Goal: Use online tool/utility: Utilize a website feature to perform a specific function

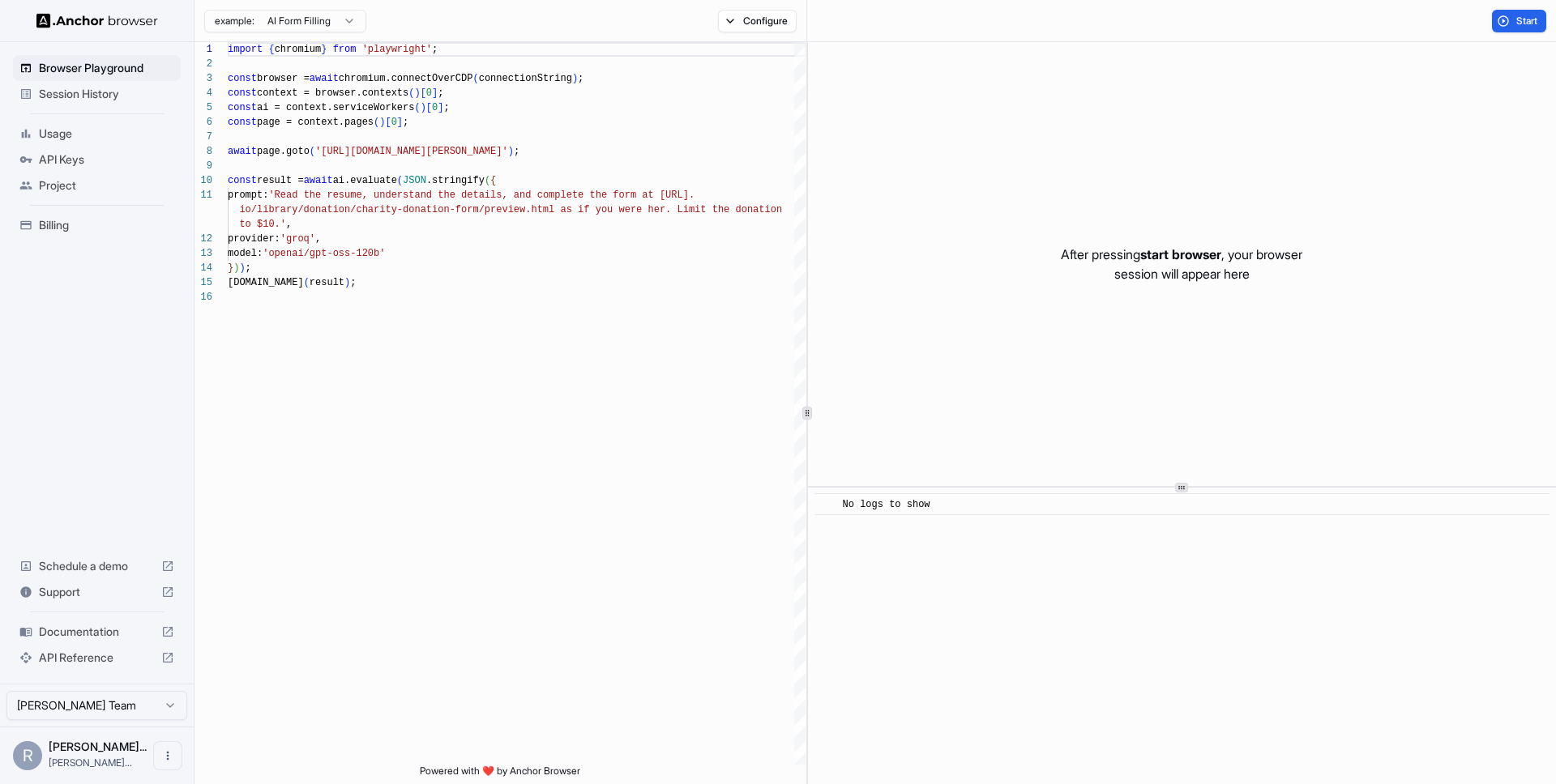
scroll to position [146, 0]
click at [654, 195] on div "import { chromium } from 'playwright' ; const browser = await chromium.connectO…" at bounding box center [516, 528] width 578 height 971
click at [443, 256] on div "import { chromium } from 'playwright' ; const browser = await chromium.connectO…" at bounding box center [517, 528] width 579 height 971
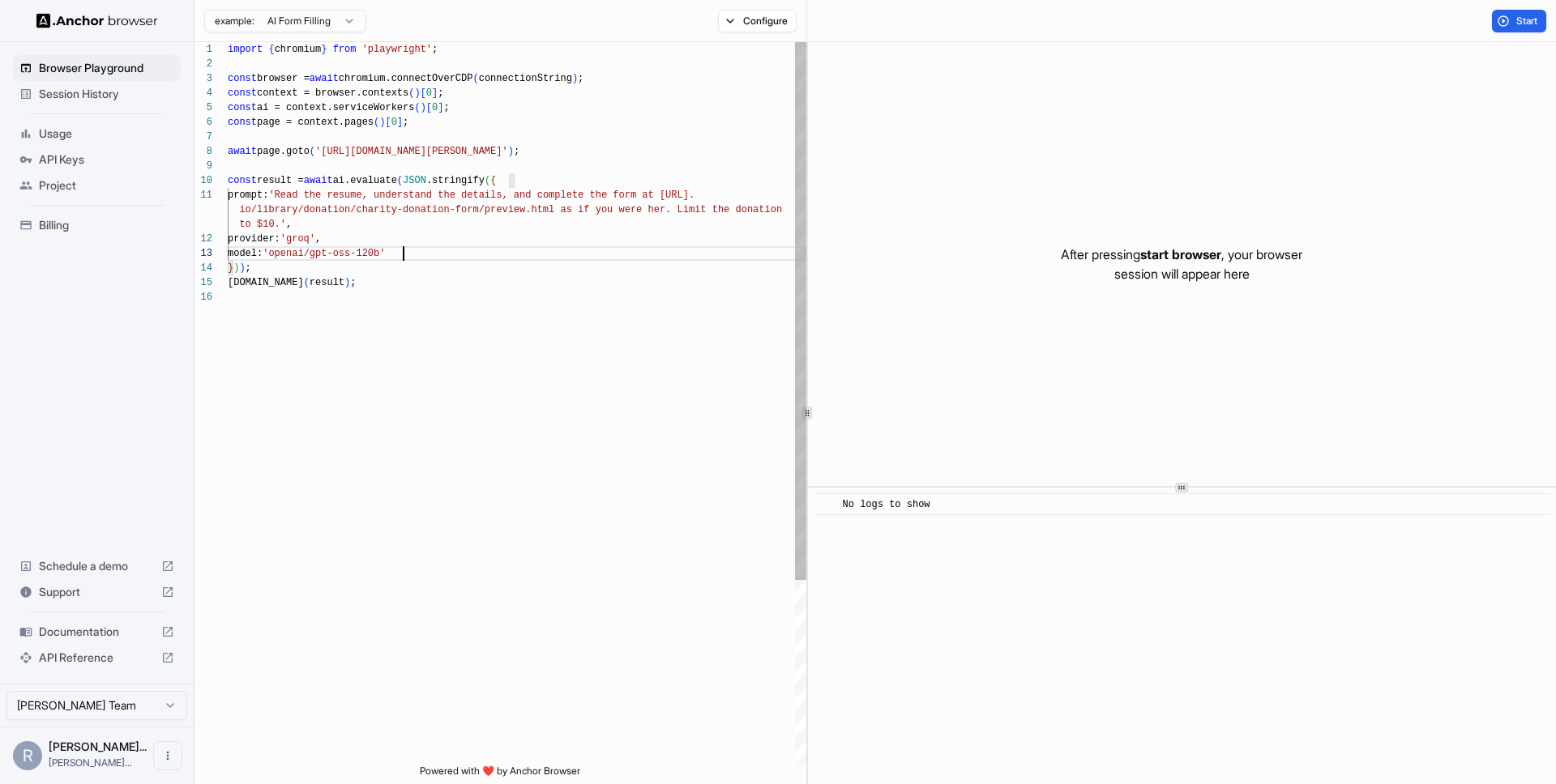
click at [292, 198] on div "import { chromium } from 'playwright' ; const browser = await chromium.connectO…" at bounding box center [517, 528] width 579 height 971
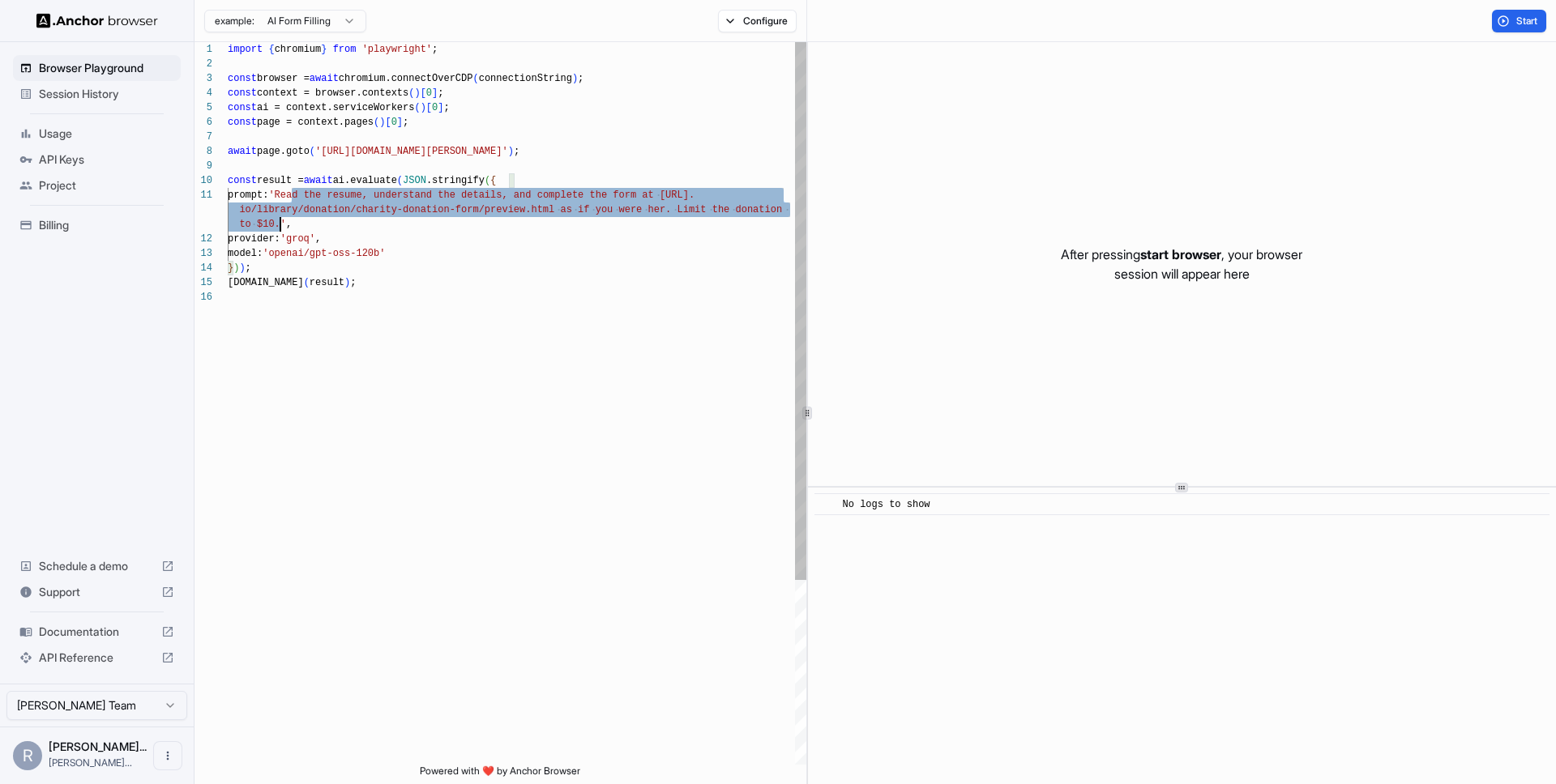
click at [282, 223] on div "import { chromium } from 'playwright' ; const browser = await chromium.connectO…" at bounding box center [517, 528] width 579 height 971
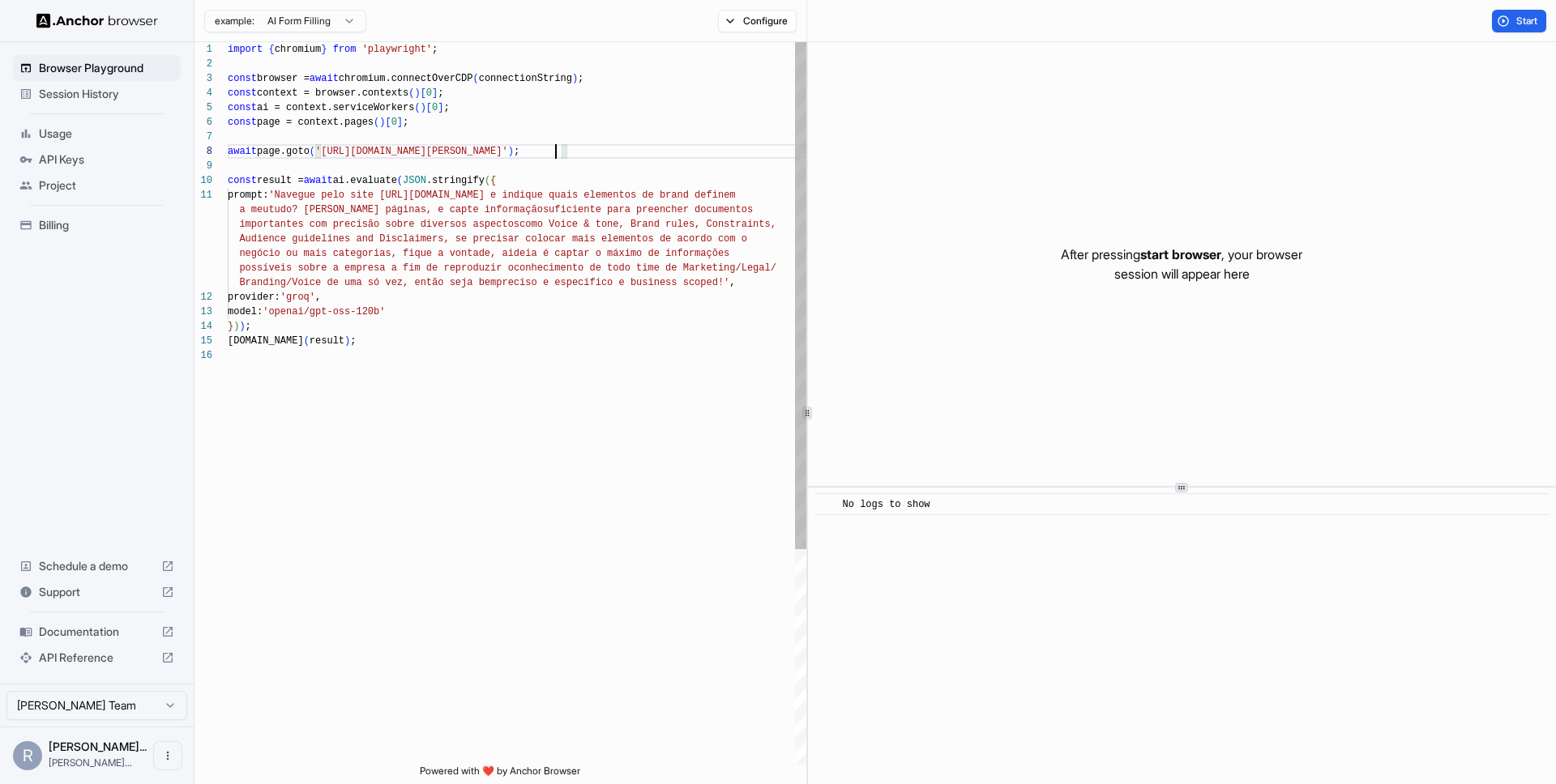
scroll to position [102, 0]
drag, startPoint x: 556, startPoint y: 151, endPoint x: 329, endPoint y: 150, distance: 227.0
click at [329, 150] on span "'[URL][DOMAIN_NAME][PERSON_NAME]'" at bounding box center [412, 151] width 193 height 11
click at [433, 194] on div "import { chromium } from 'playwright' ; const browser = await chromium.connectO…" at bounding box center [517, 557] width 579 height 1029
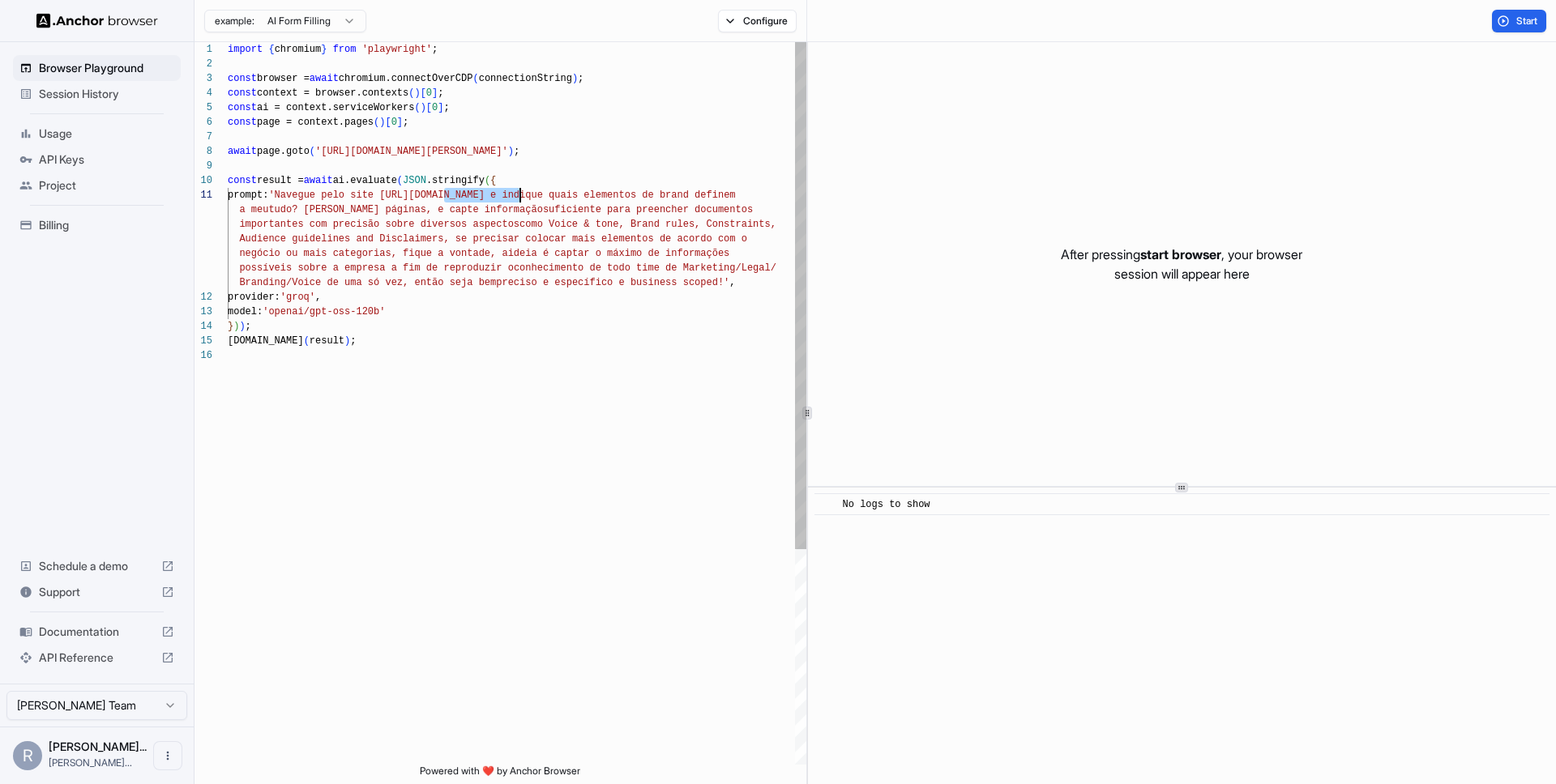
drag, startPoint x: 445, startPoint y: 192, endPoint x: 521, endPoint y: 192, distance: 76.0
click at [521, 192] on div "import { chromium } from 'playwright' ; const browser = await chromium.connectO…" at bounding box center [517, 557] width 579 height 1029
click at [491, 262] on div "import { chromium } from 'playwright' ; const browser = await chromium.connectO…" at bounding box center [517, 557] width 579 height 1029
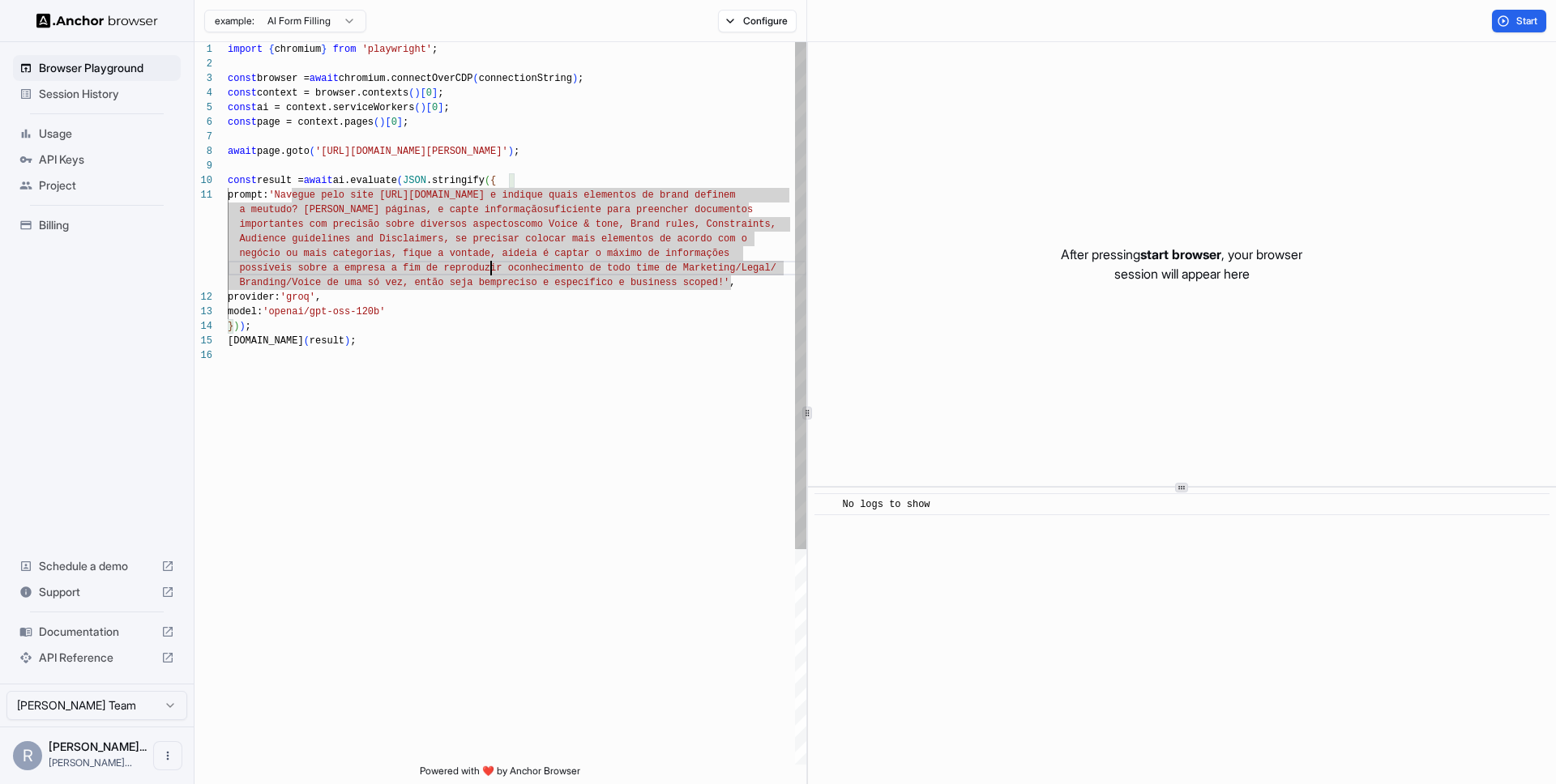
click at [520, 185] on div "import { chromium } from 'playwright' ; const browser = await chromium.connectO…" at bounding box center [517, 557] width 579 height 1029
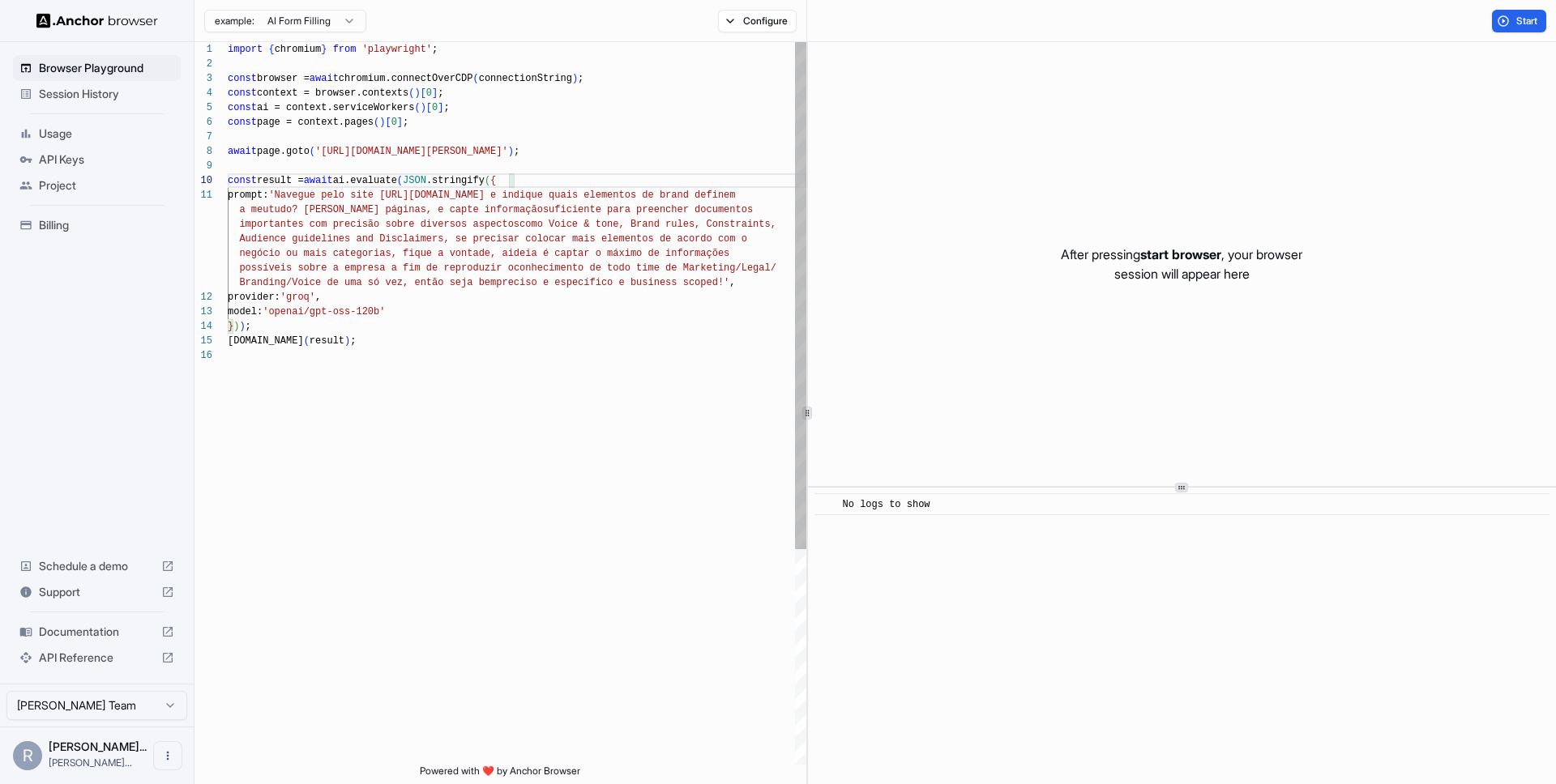
click at [445, 207] on div "import { chromium } from 'playwright' ; const browser = await chromium.connectO…" at bounding box center [517, 557] width 579 height 1029
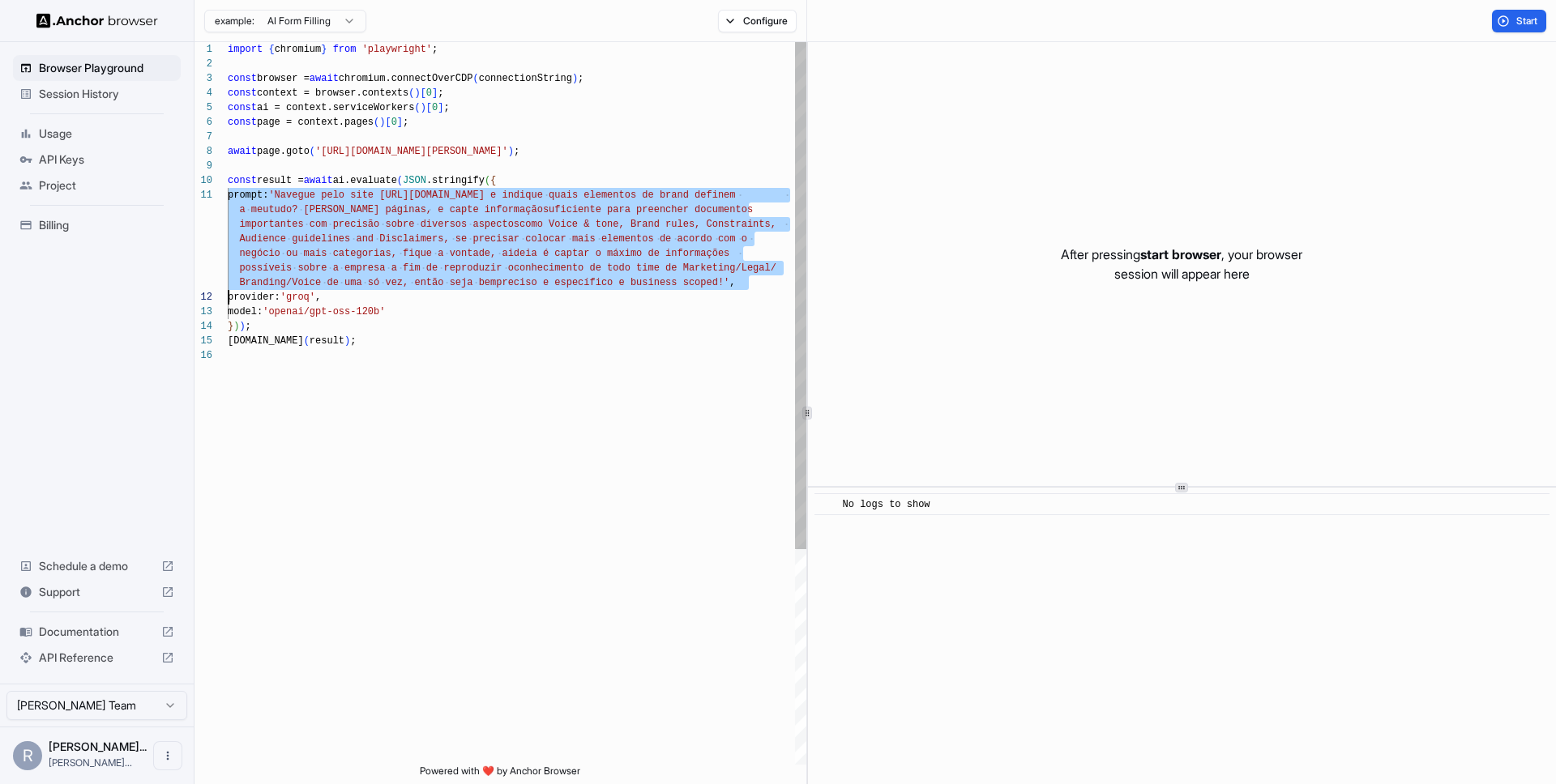
click at [445, 207] on div "import { chromium } from 'playwright' ; const browser = await chromium.connectO…" at bounding box center [517, 557] width 579 height 1029
click at [412, 209] on div "import { chromium } from 'playwright' ; const browser = await chromium.connectO…" at bounding box center [517, 557] width 579 height 1029
click at [412, 210] on div "import { chromium } from 'playwright' ; const browser = await chromium.connectO…" at bounding box center [517, 557] width 579 height 1029
click at [432, 210] on div "import { chromium } from 'playwright' ; const browser = await chromium.connectO…" at bounding box center [517, 557] width 579 height 1029
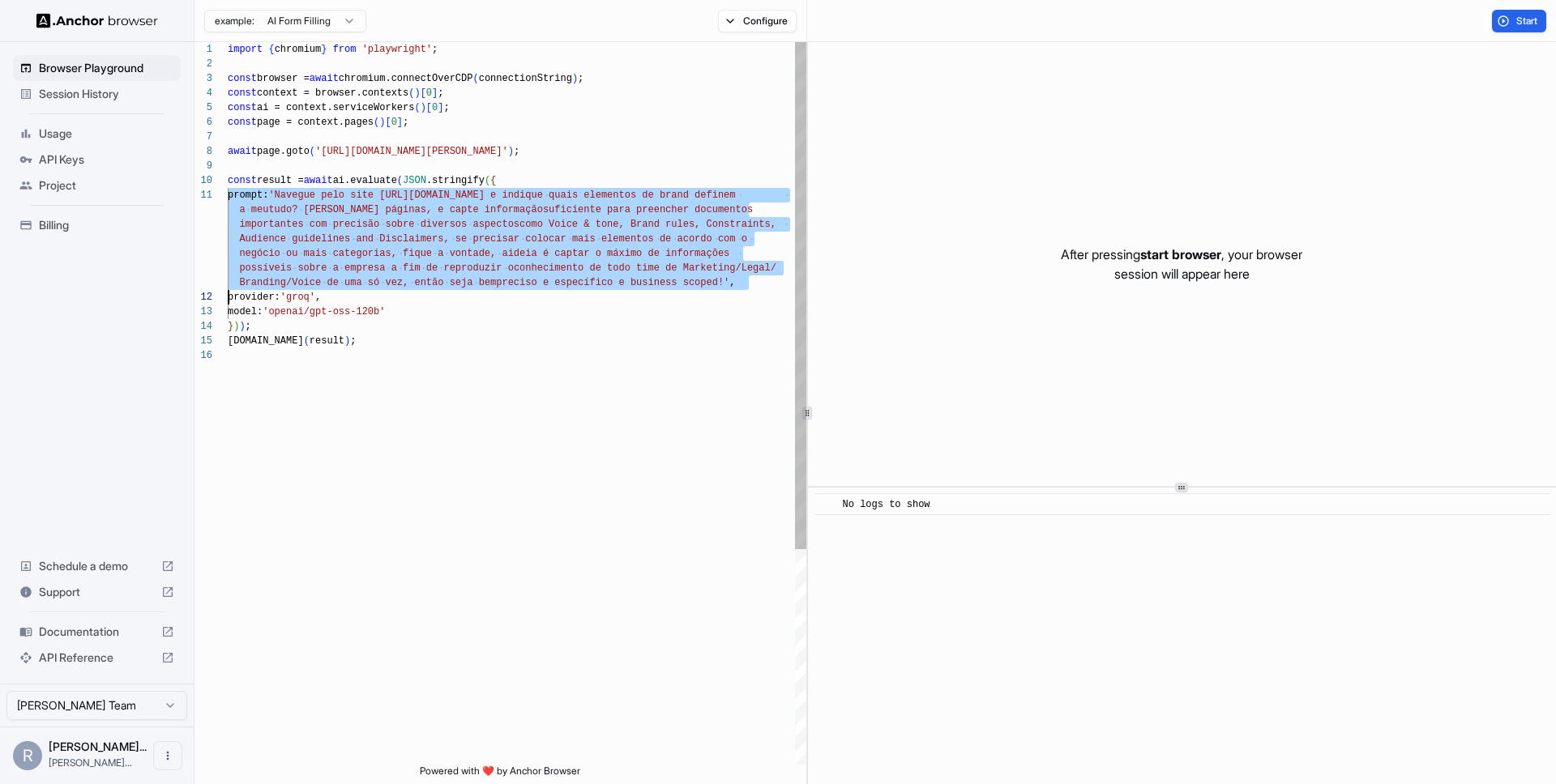
click at [424, 272] on div "import { chromium } from 'playwright' ; const browser = await chromium.connectO…" at bounding box center [517, 557] width 579 height 1029
click at [424, 194] on div "import { chromium } from 'playwright' ; const browser = await chromium.connectO…" at bounding box center [517, 557] width 579 height 1029
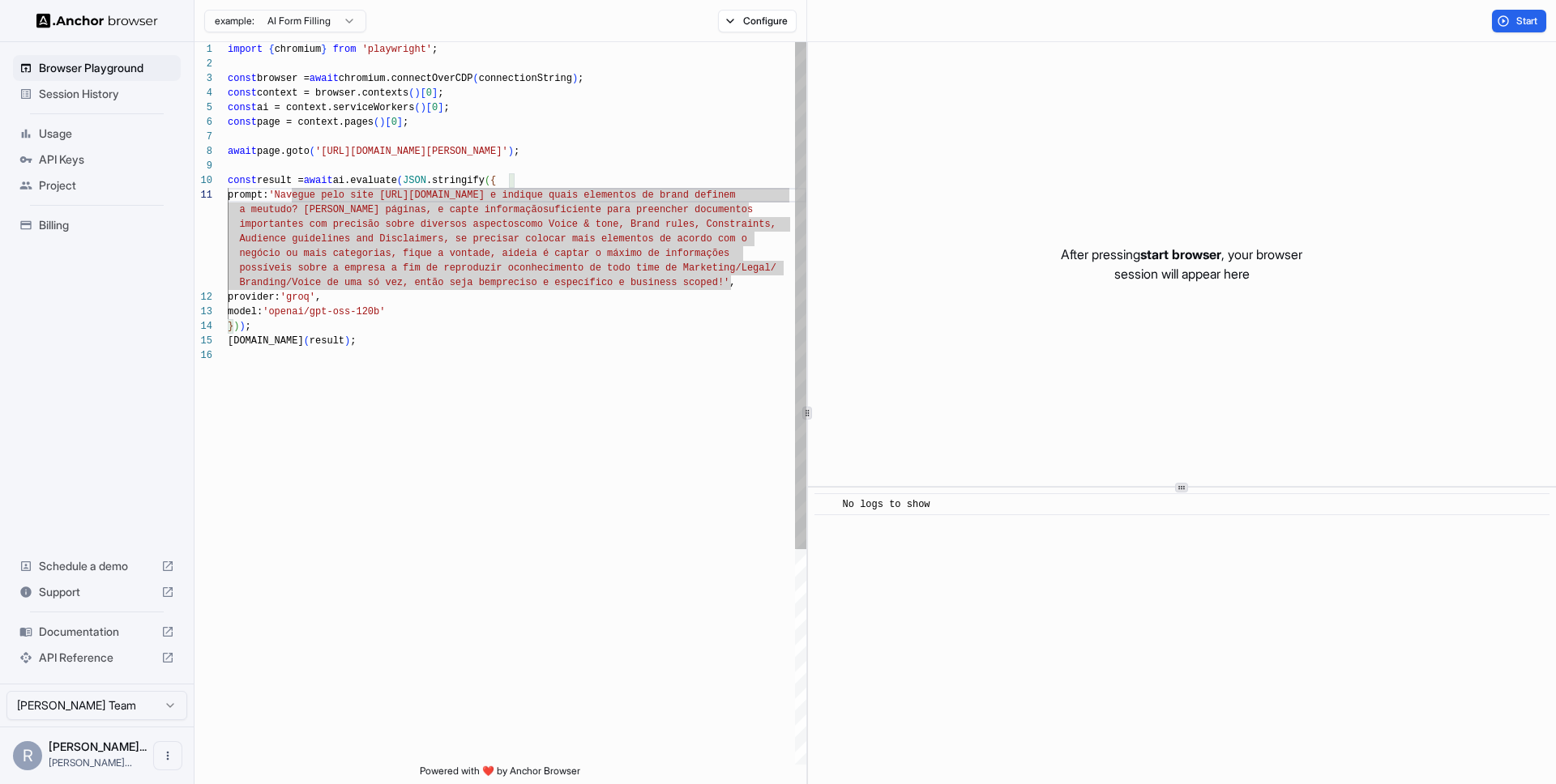
click at [407, 208] on div "import { chromium } from 'playwright' ; const browser = await chromium.connectO…" at bounding box center [517, 557] width 579 height 1029
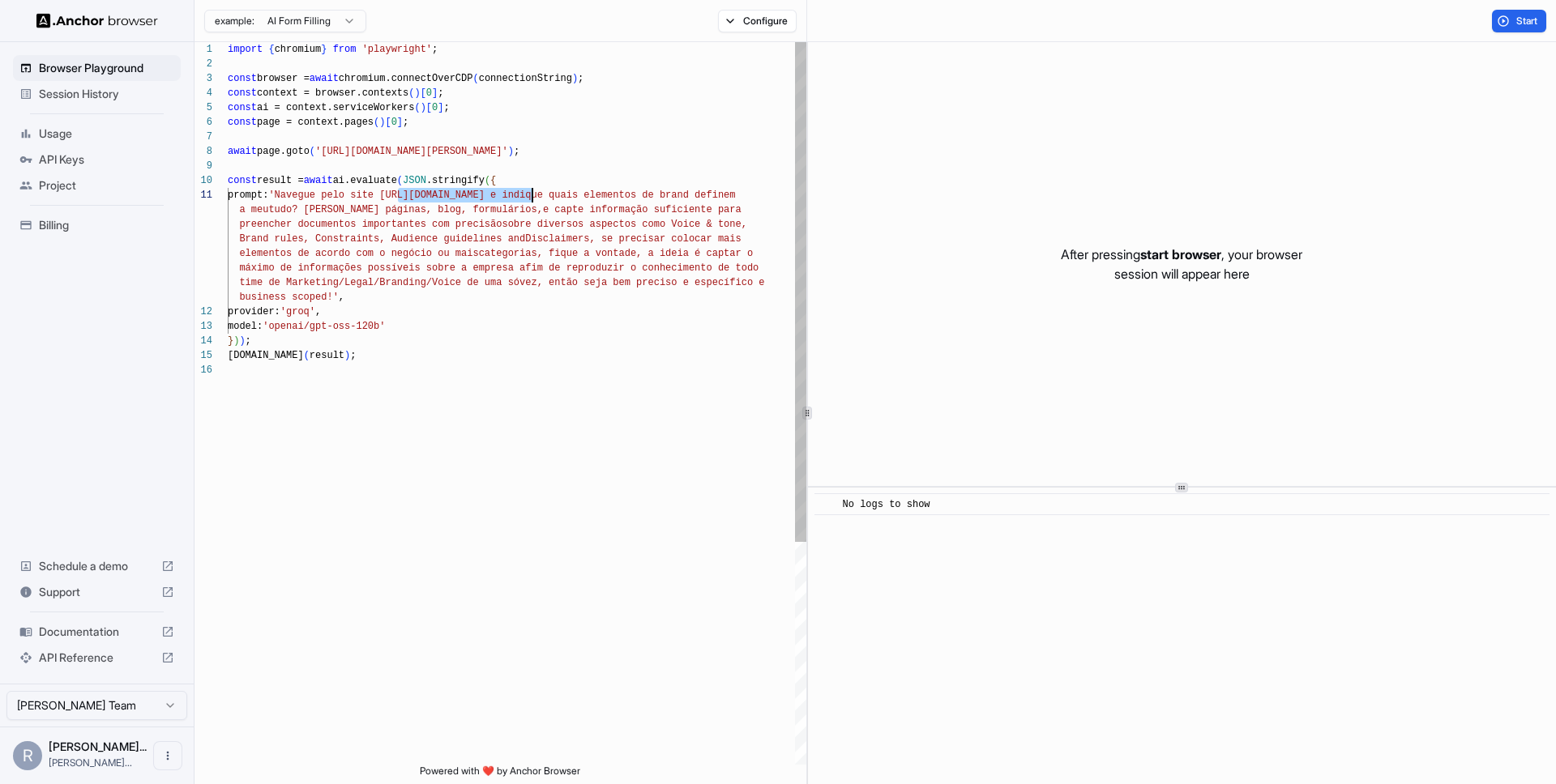
drag, startPoint x: 396, startPoint y: 195, endPoint x: 532, endPoint y: 194, distance: 136.0
click at [532, 194] on div "const ai = context.serviceWorkers ( ) [ 0 ] ; const page = context.pages ( ) [ …" at bounding box center [517, 564] width 579 height 1044
drag, startPoint x: 558, startPoint y: 151, endPoint x: 326, endPoint y: 146, distance: 232.1
click at [326, 146] on div "const ai = context.serviceWorkers ( ) [ 0 ] ; const page = context.pages ( ) [ …" at bounding box center [517, 564] width 579 height 1044
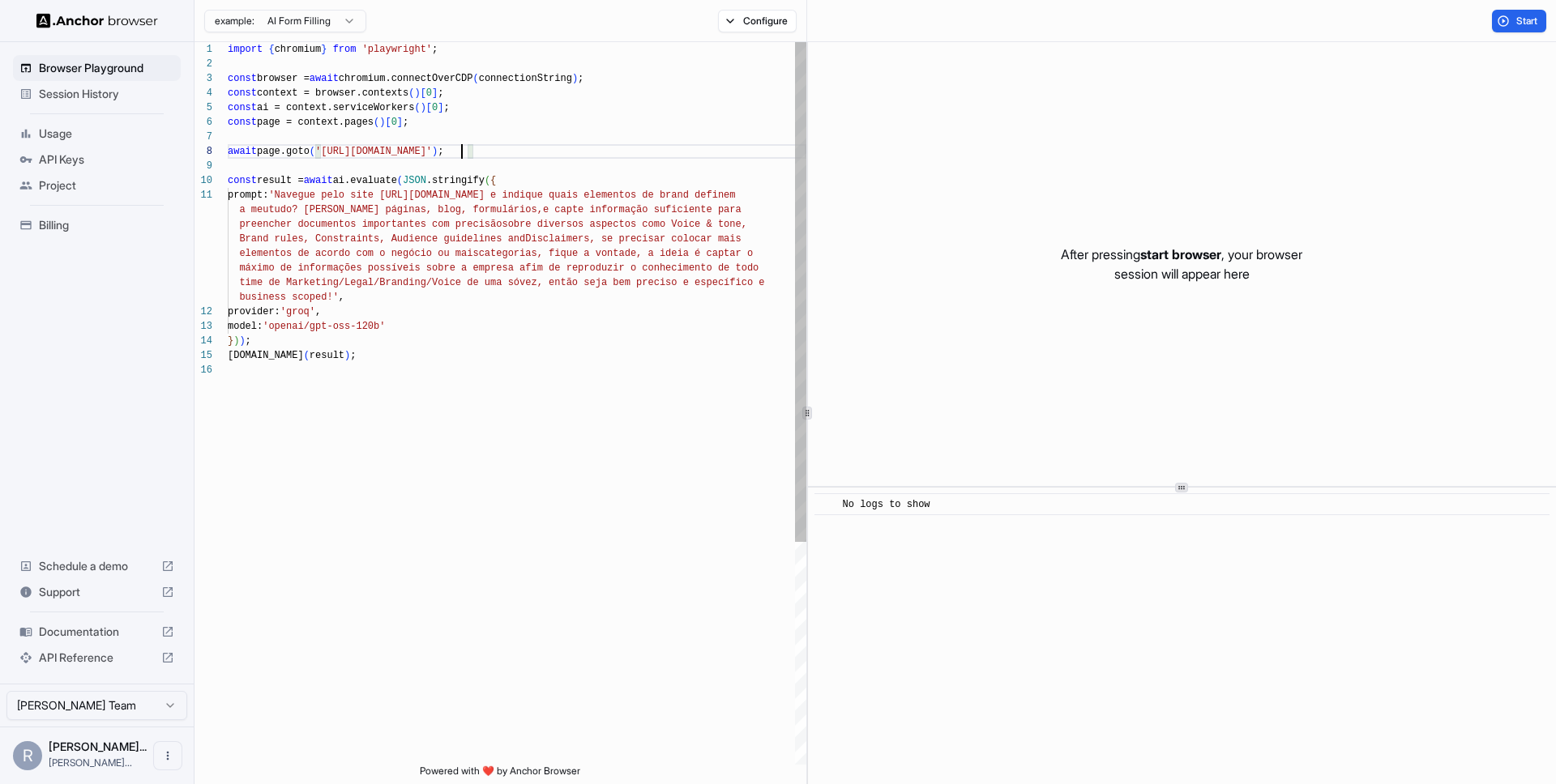
click at [420, 233] on div "const ai = context.serviceWorkers ( ) [ 0 ] ; const page = context.pages ( ) [ …" at bounding box center [517, 564] width 579 height 1044
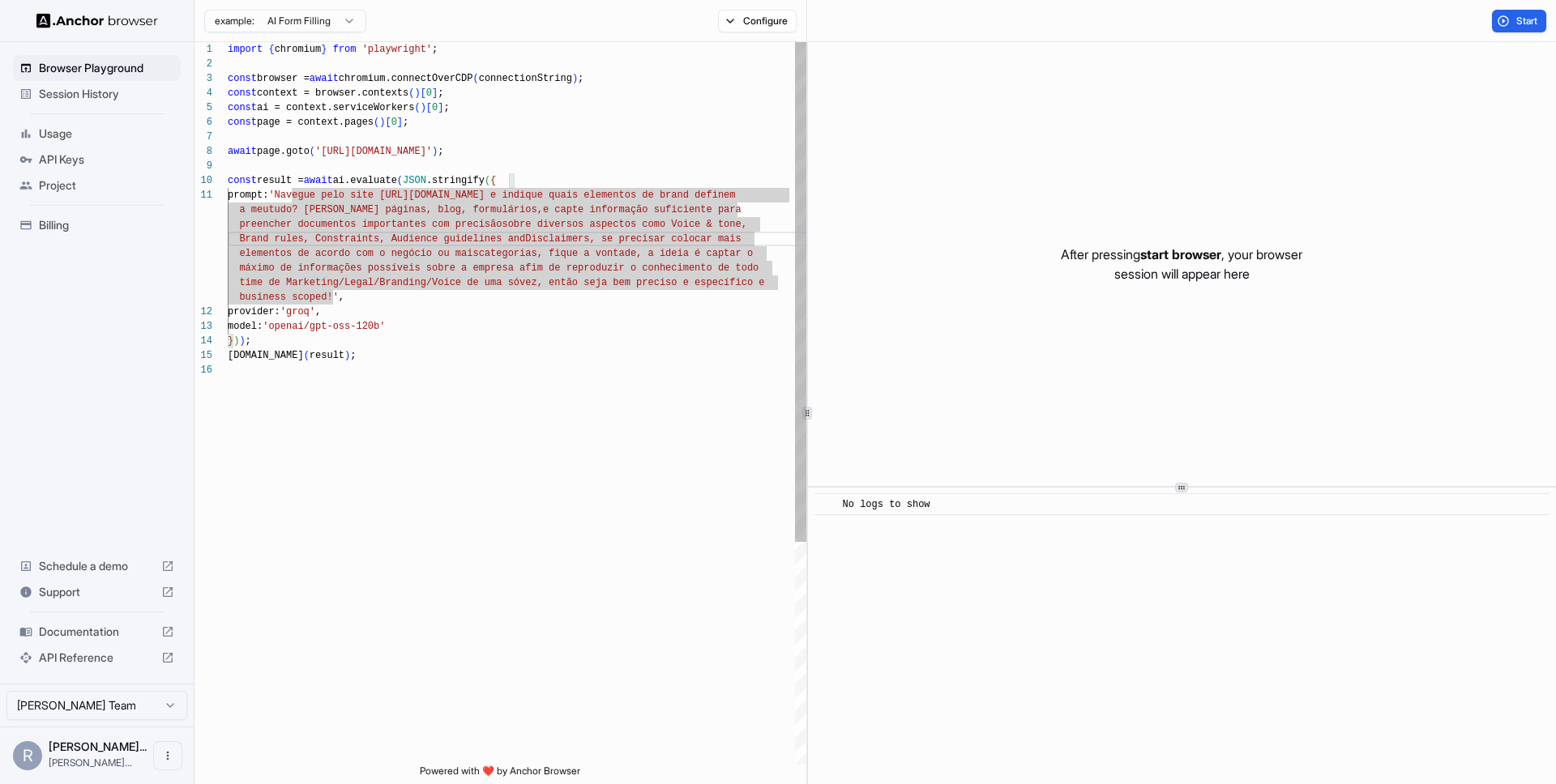
click at [443, 299] on div "const ai = context.serviceWorkers ( ) [ 0 ] ; const page = context.pages ( ) [ …" at bounding box center [517, 564] width 579 height 1044
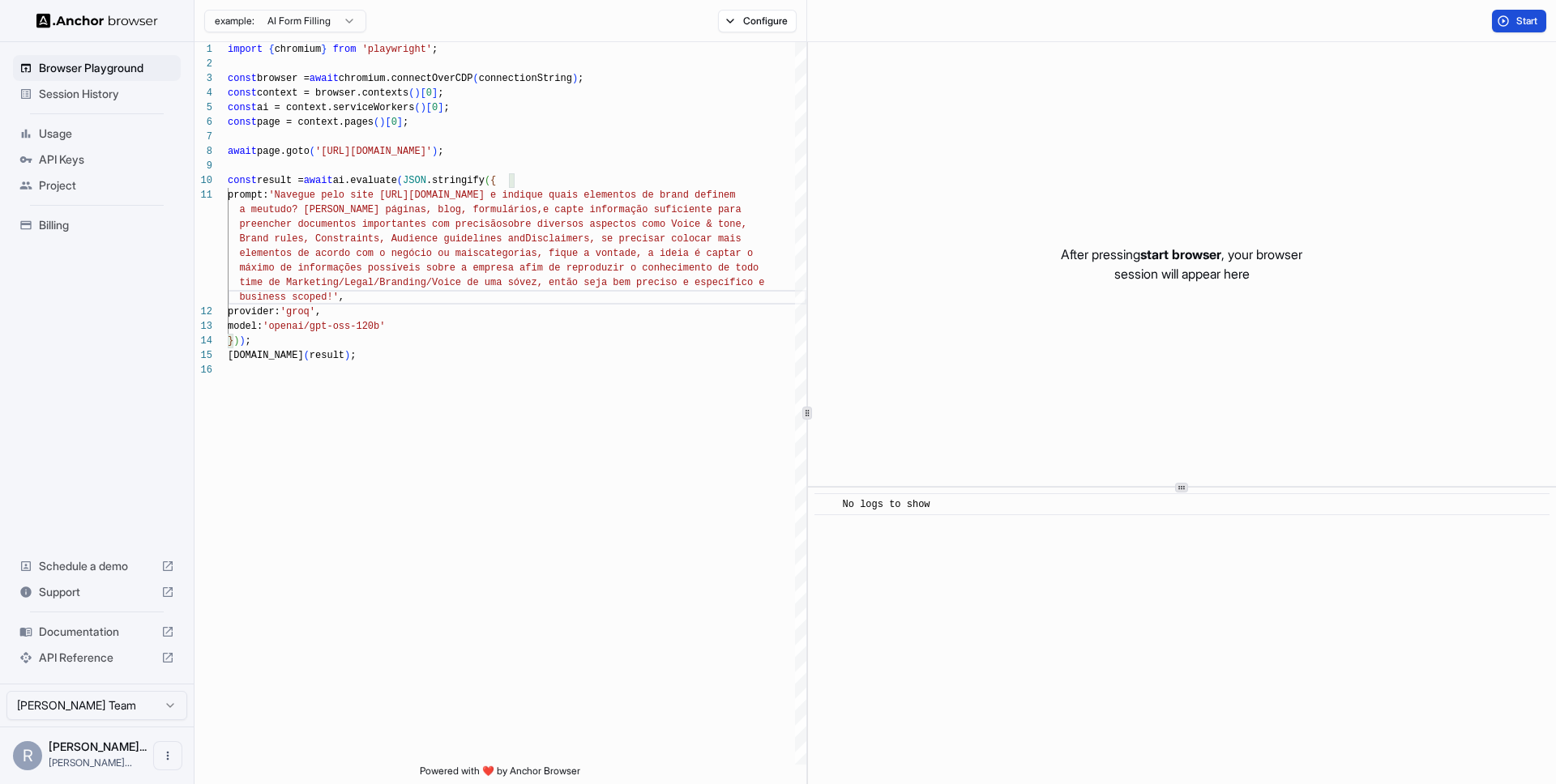
click at [1532, 28] on button "Start" at bounding box center [1519, 21] width 55 height 23
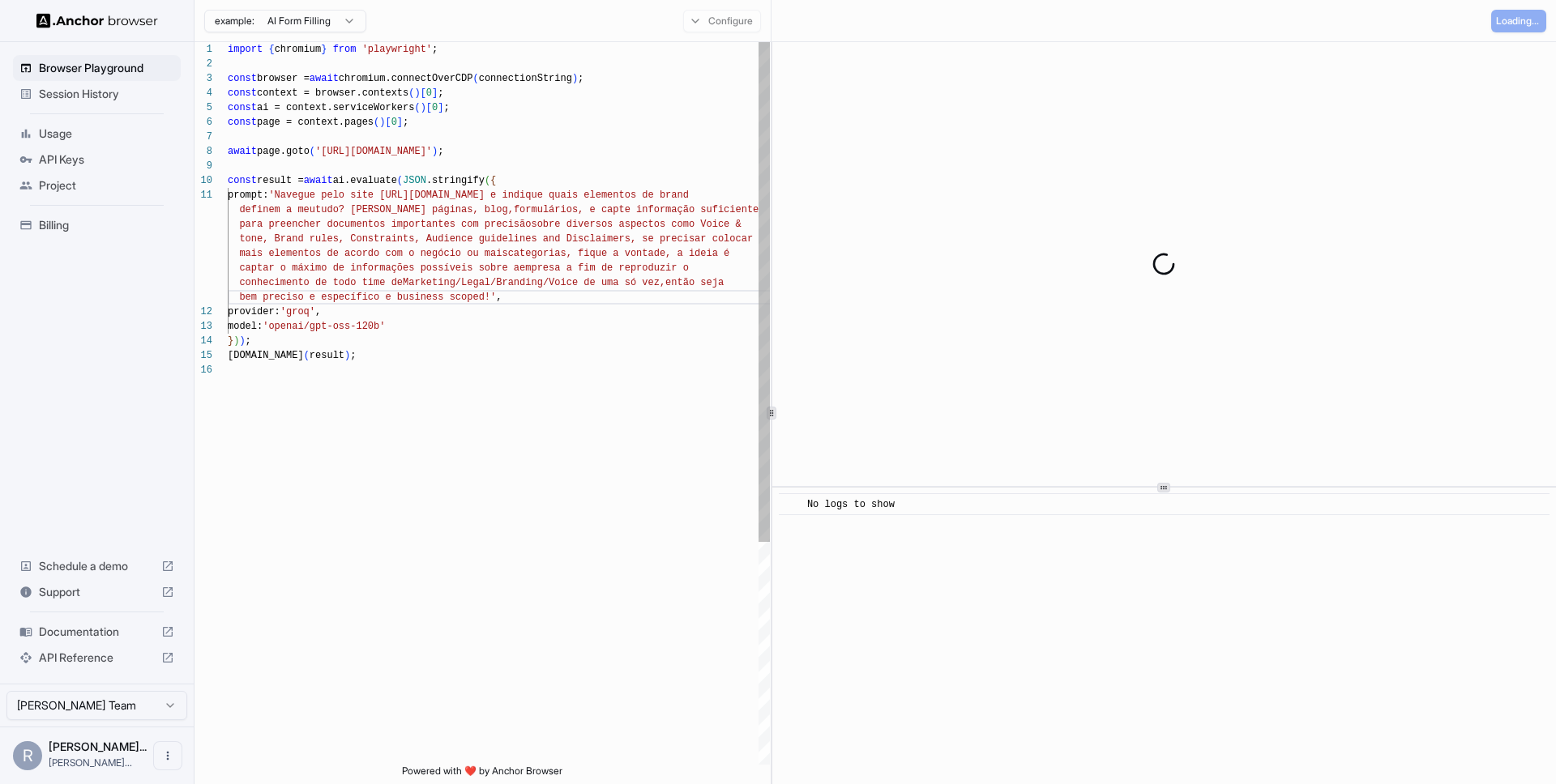
scroll to position [29, 0]
click at [771, 256] on div at bounding box center [771, 413] width 1 height 742
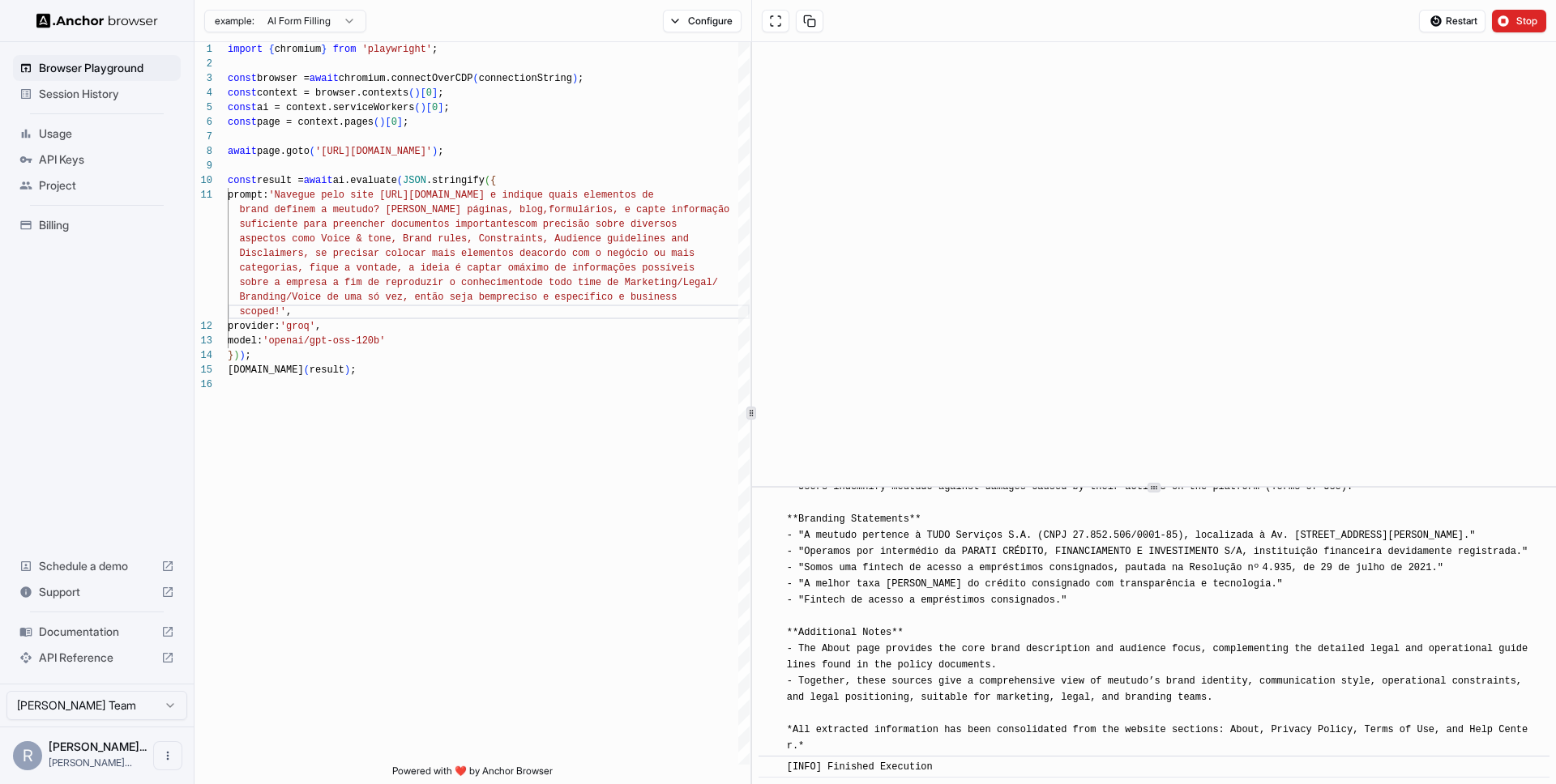
scroll to position [14686, 0]
drag, startPoint x: 790, startPoint y: 717, endPoint x: 963, endPoint y: 757, distance: 177.6
click at [960, 752] on span "[INFO] ## meutudo Brand Elements Summary **Voice & Tone** - [PERSON_NAME], auth…" at bounding box center [1157, 333] width 742 height 838
click at [895, 592] on div "[INFO] ## meutudo Brand Elements Summary **Voice & Tone** - [PERSON_NAME], auth…" at bounding box center [1159, 333] width 745 height 843
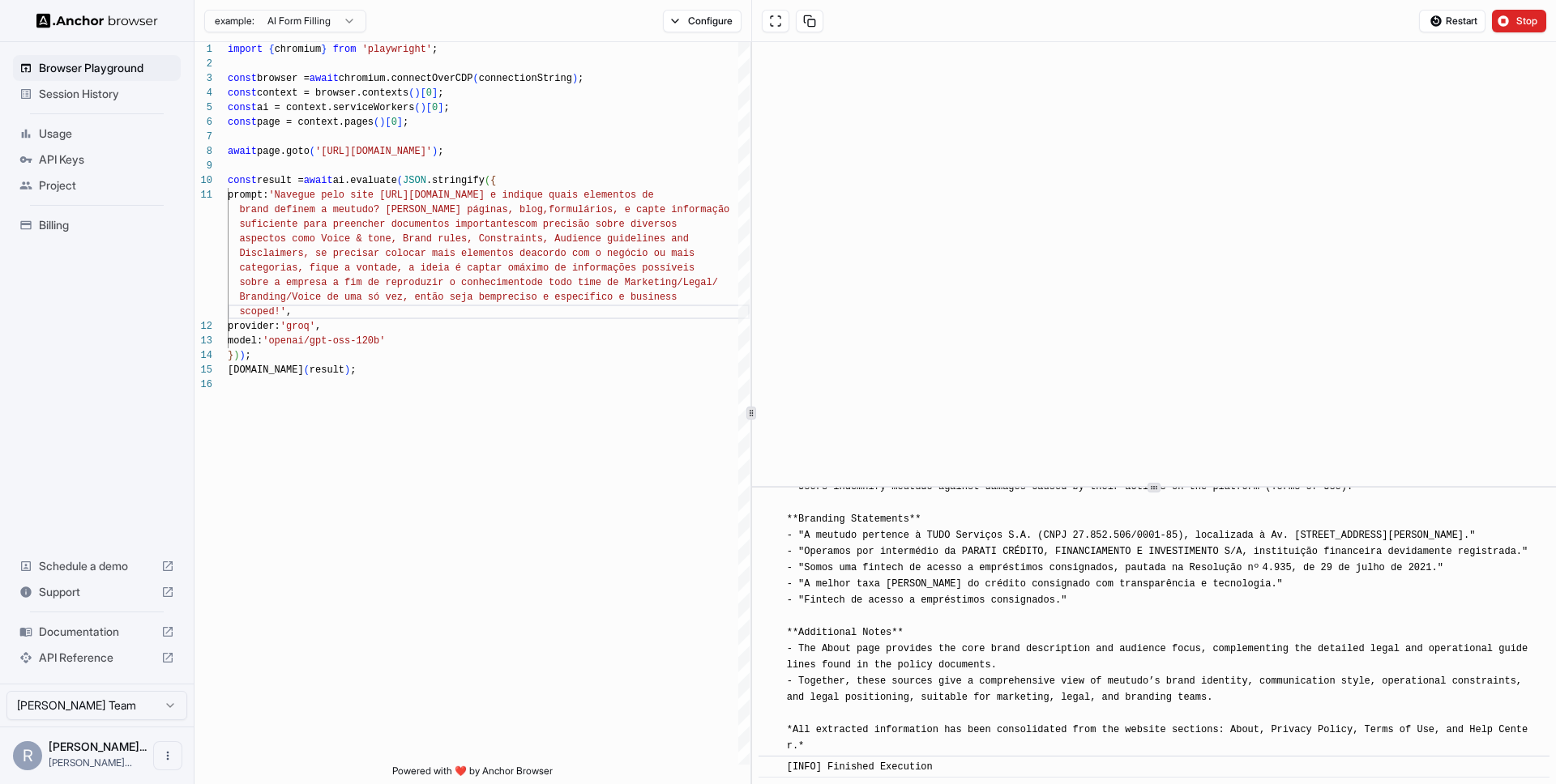
click at [895, 592] on div "[INFO] ## meutudo Brand Elements Summary **Voice & Tone** - [PERSON_NAME], auth…" at bounding box center [1159, 333] width 745 height 843
click at [867, 573] on span "[INFO] ## meutudo Brand Elements Summary **Voice & Tone** - [PERSON_NAME], auth…" at bounding box center [1157, 333] width 742 height 838
click at [801, 576] on div "[INFO] ## meutudo Brand Elements Summary **Voice & Tone** - [PERSON_NAME], auth…" at bounding box center [1159, 333] width 745 height 843
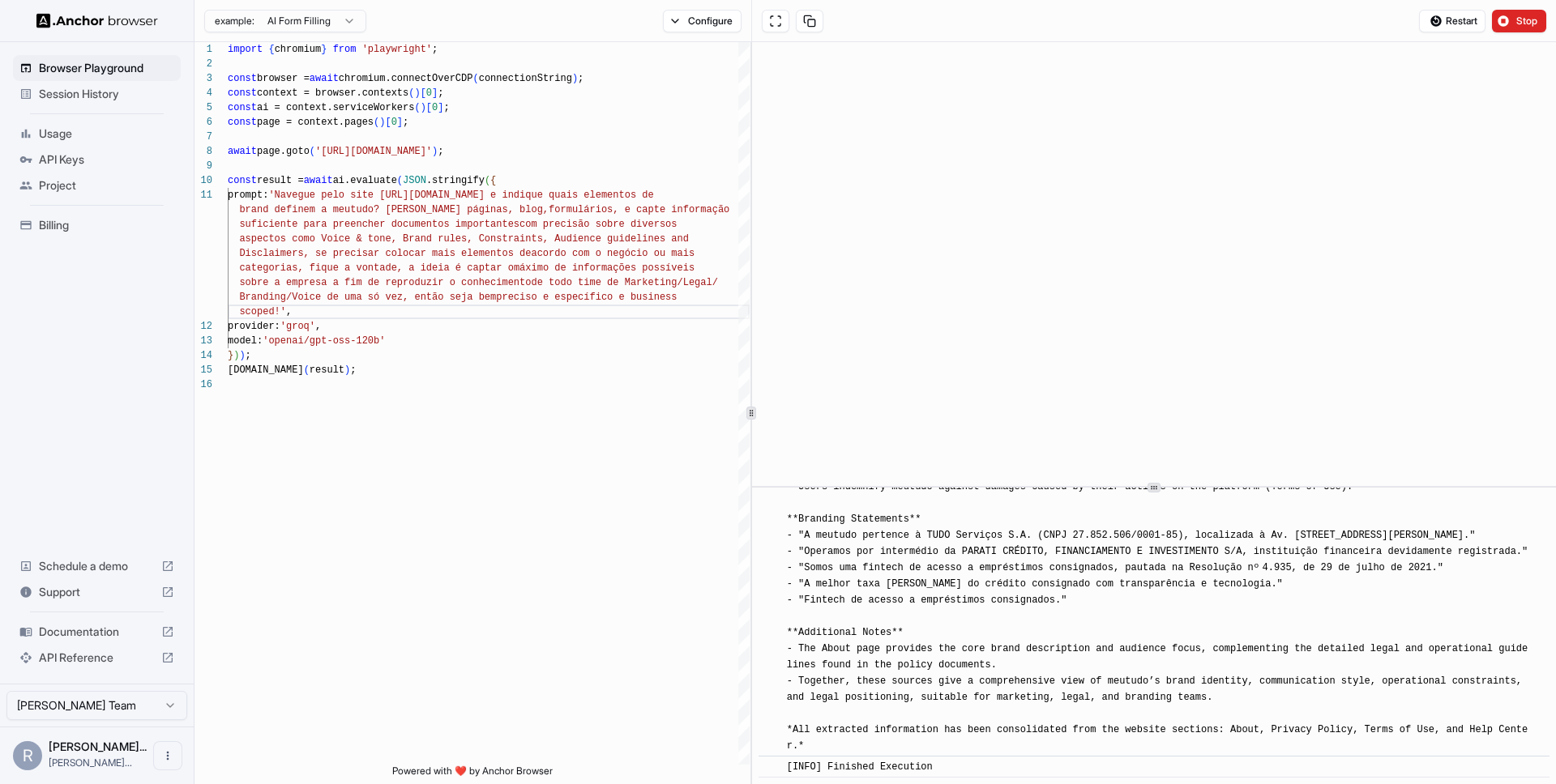
click at [873, 576] on div "[INFO] ## meutudo Brand Elements Summary **Voice & Tone** - [PERSON_NAME], auth…" at bounding box center [1159, 333] width 745 height 843
click at [973, 567] on span "[INFO] ## meutudo Brand Elements Summary **Voice & Tone** - [PERSON_NAME], auth…" at bounding box center [1157, 333] width 742 height 838
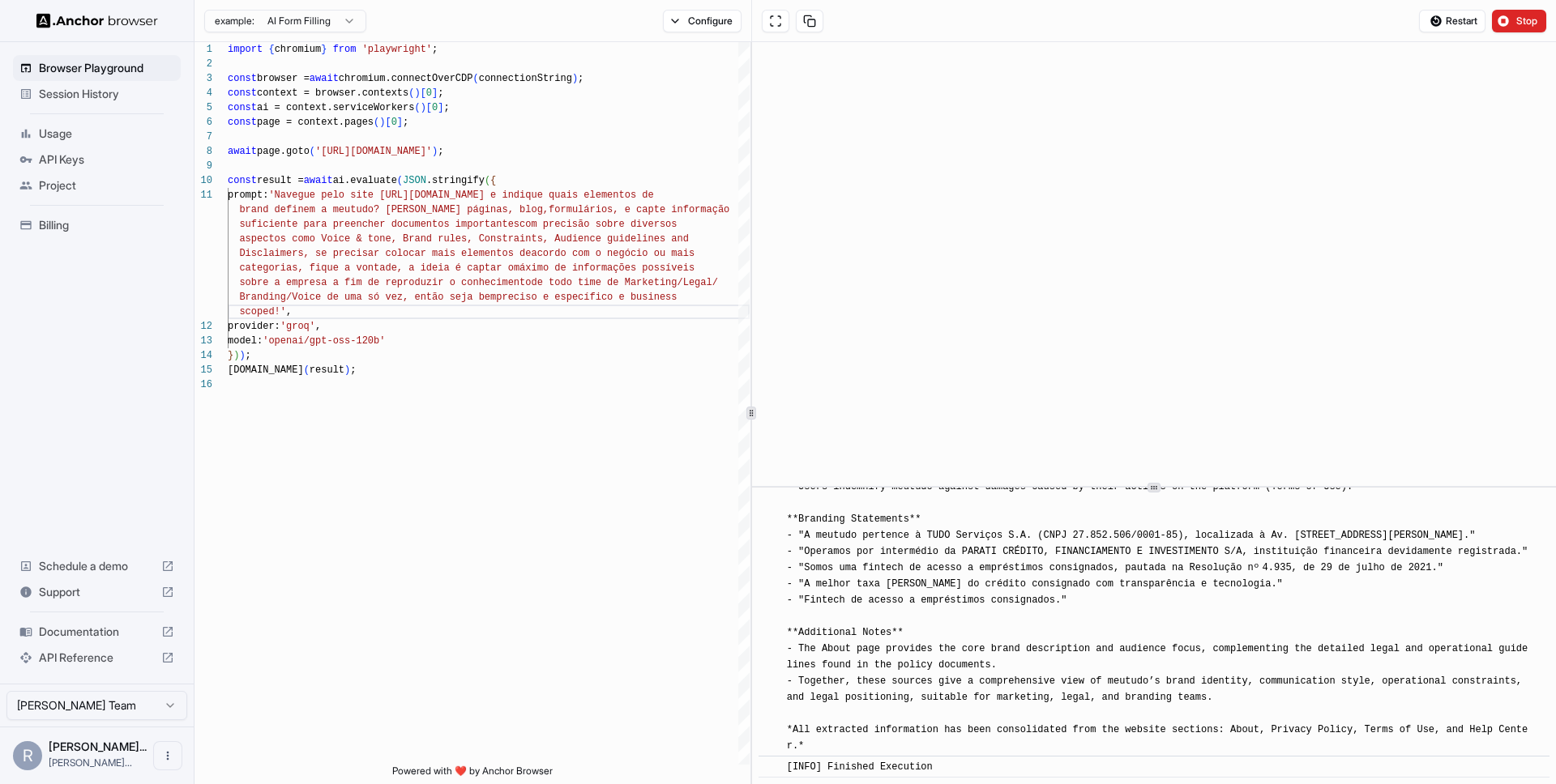
scroll to position [14956, 0]
drag, startPoint x: 805, startPoint y: 586, endPoint x: 1209, endPoint y: 696, distance: 418.7
click at [1209, 696] on div "[INFO] ## meutudo Brand Elements Summary **Voice & Tone** - [PERSON_NAME], auth…" at bounding box center [1159, 333] width 745 height 843
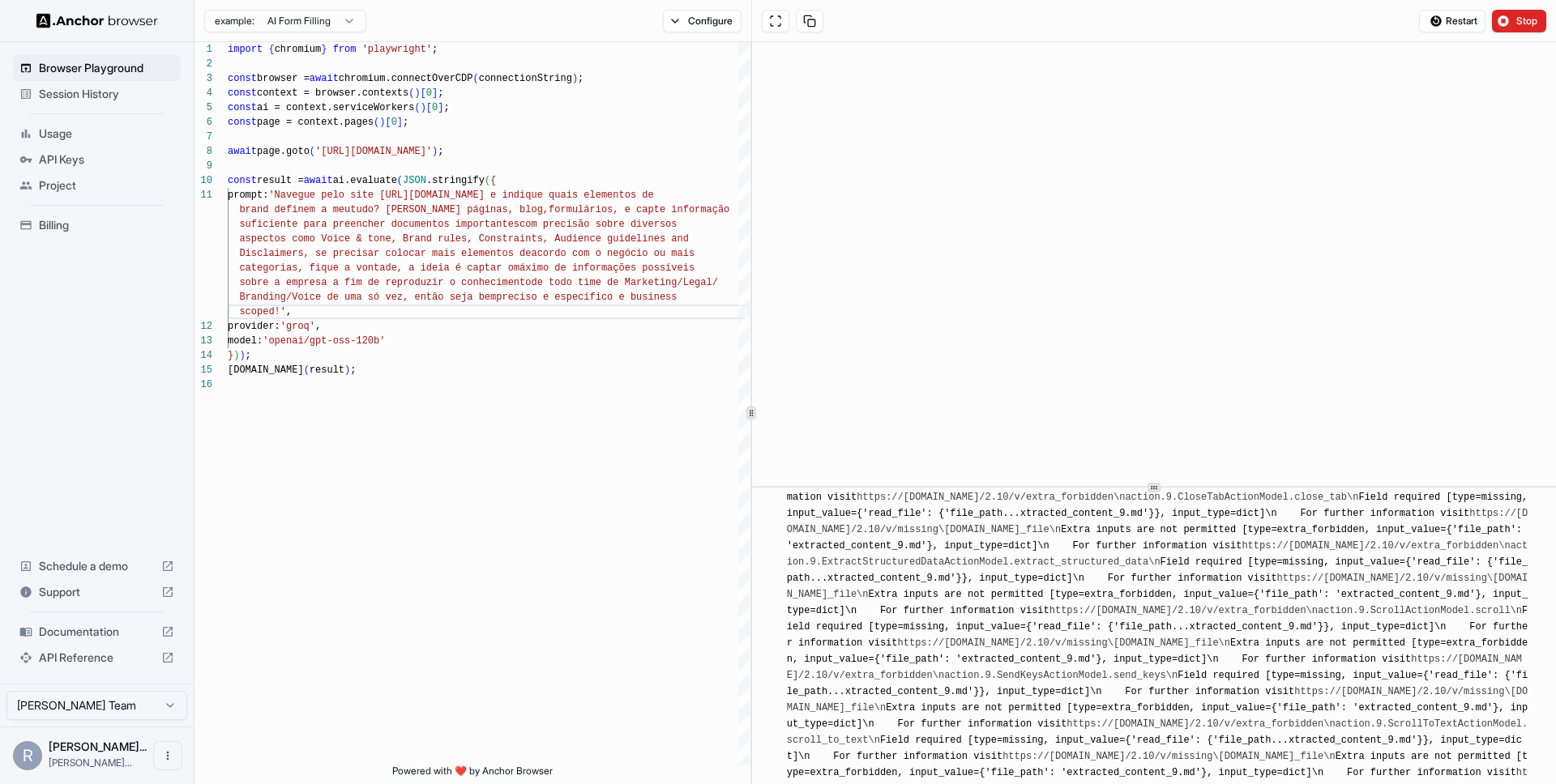
scroll to position [11344, 0]
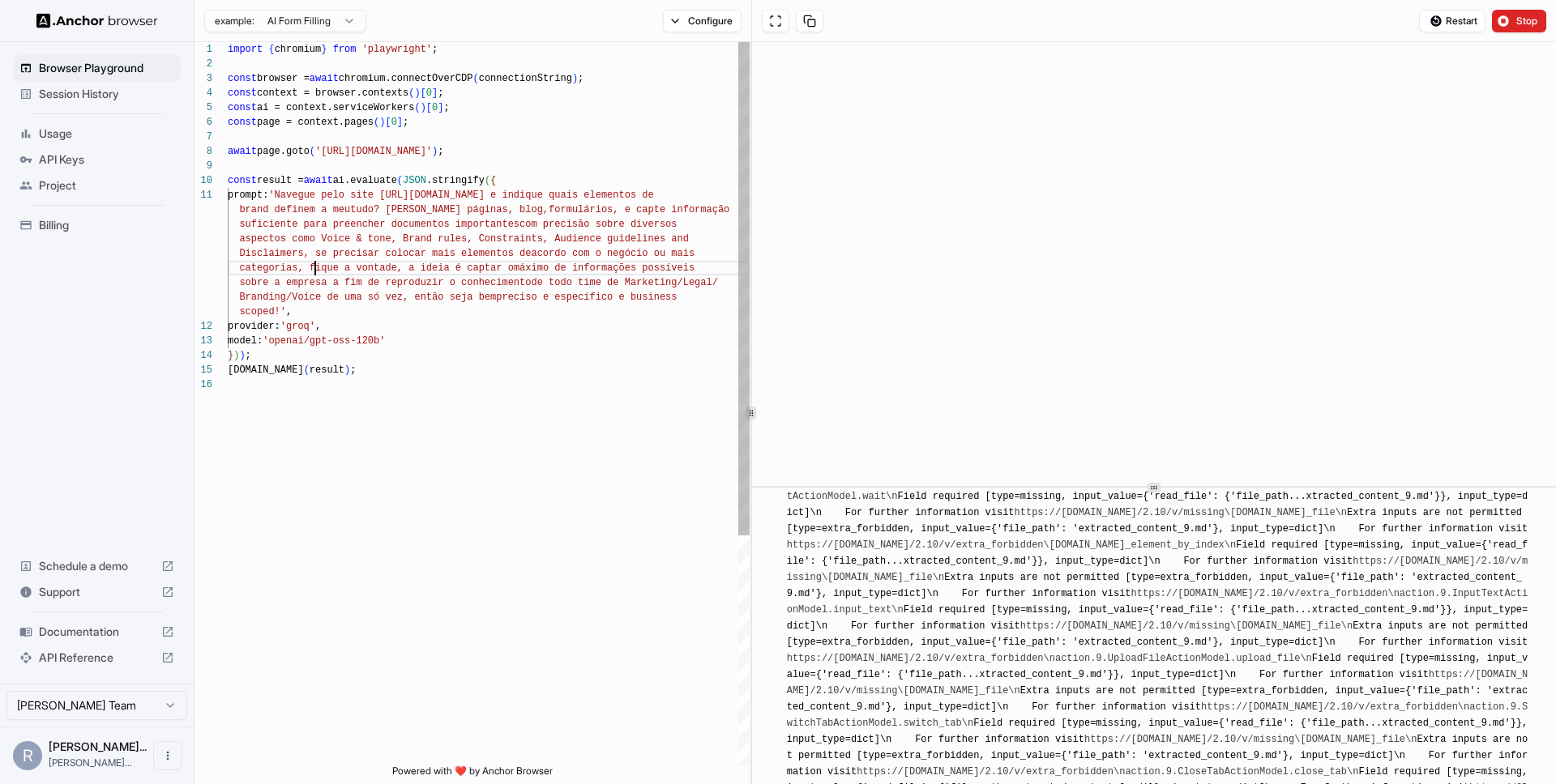
click at [314, 266] on div "import { chromium } from 'playwright' ; const browser = await chromium.connectO…" at bounding box center [489, 572] width 522 height 1059
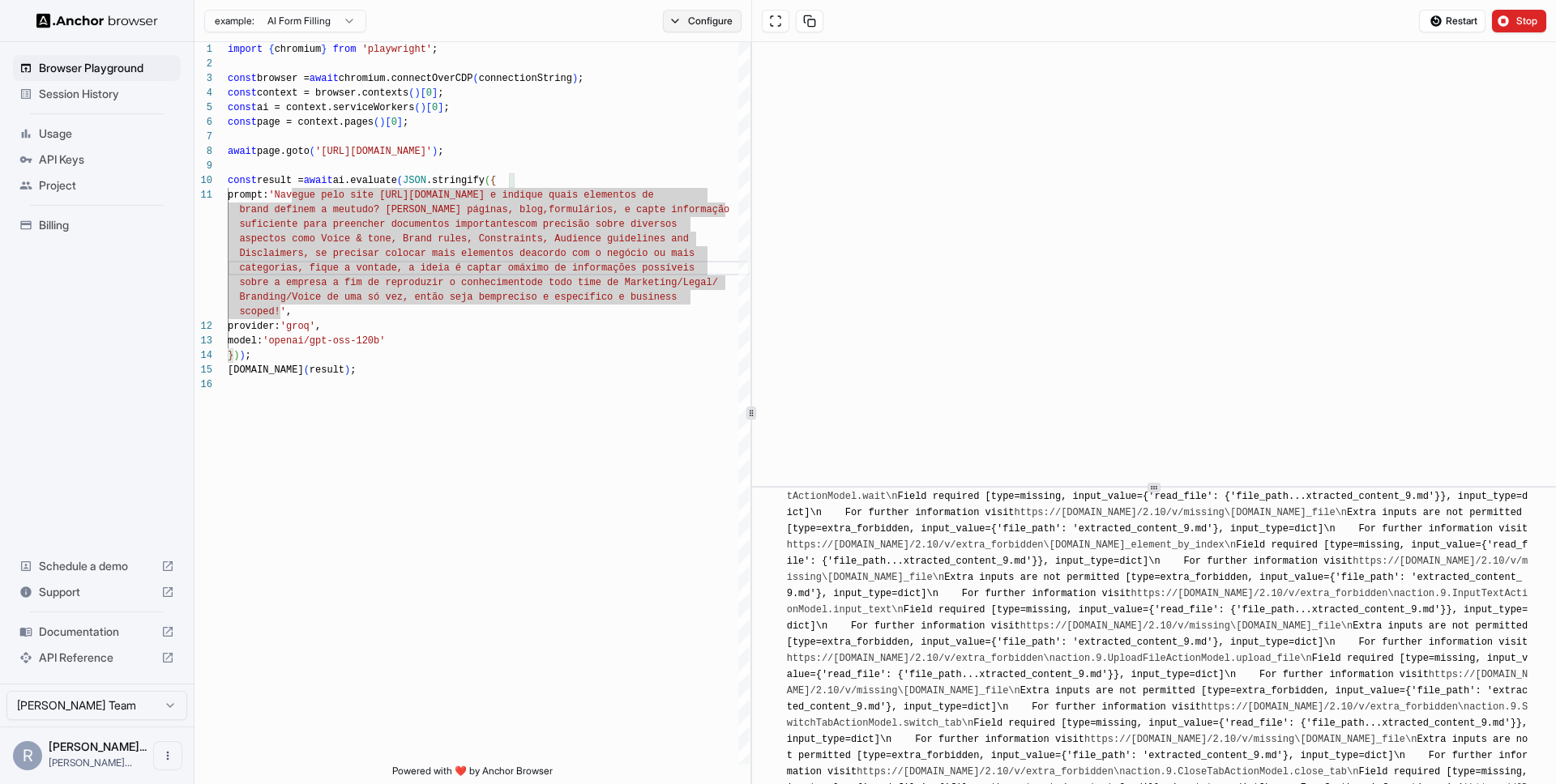
click at [688, 23] on button "Configure" at bounding box center [702, 21] width 79 height 23
click at [914, 165] on button "Select Profile..." at bounding box center [877, 164] width 162 height 23
click at [695, 10] on button "Configure" at bounding box center [702, 21] width 79 height 23
click at [345, 6] on div "example: AI Form Filling" at bounding box center [285, 19] width 162 height 26
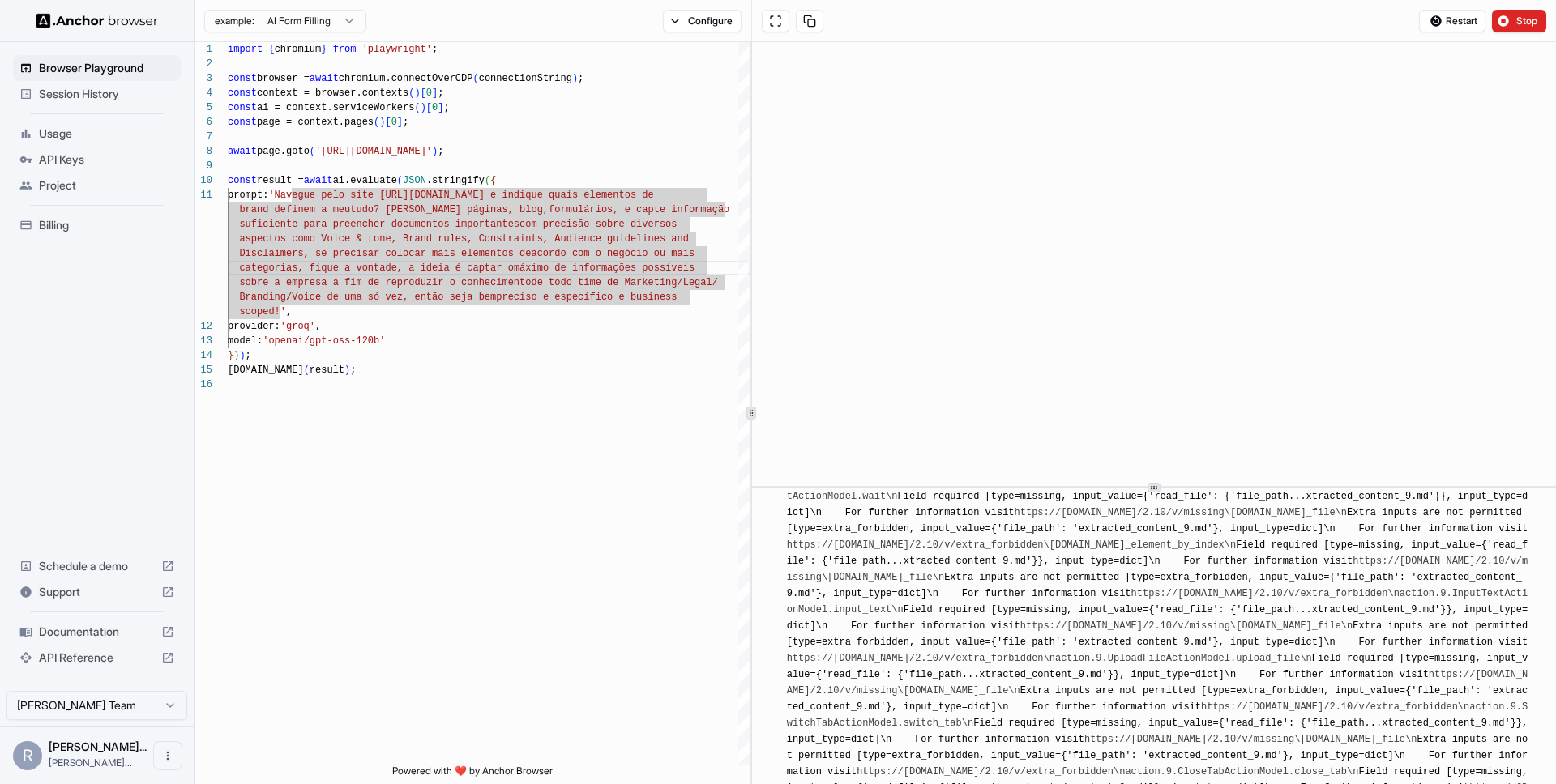
click at [346, 15] on html "Browser Playground Session History Usage API Keys Project Billing Schedule a de…" at bounding box center [778, 392] width 1556 height 784
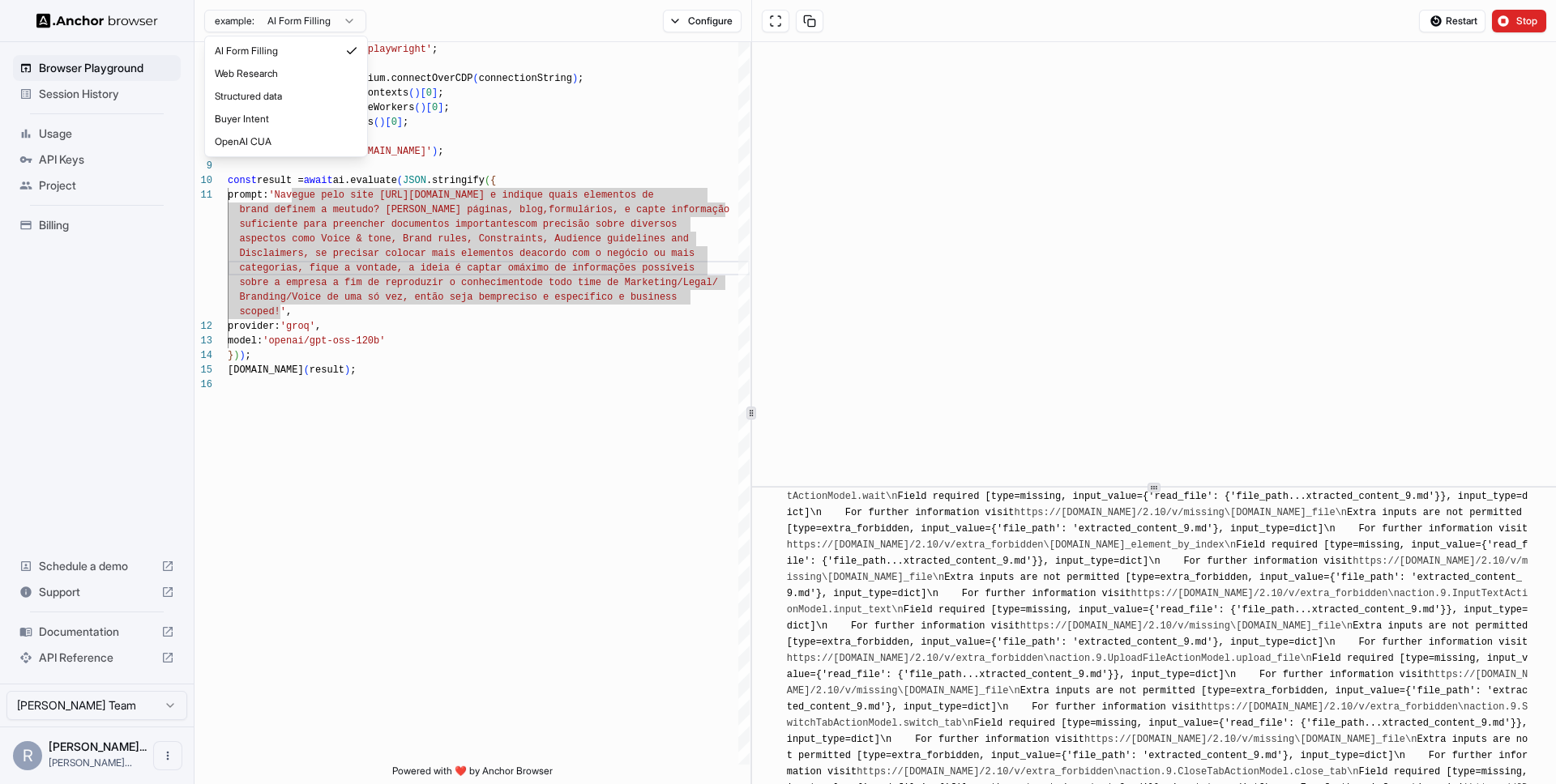
click at [462, 332] on html "Browser Playground Session History Usage API Keys Project Billing Schedule a de…" at bounding box center [778, 392] width 1556 height 784
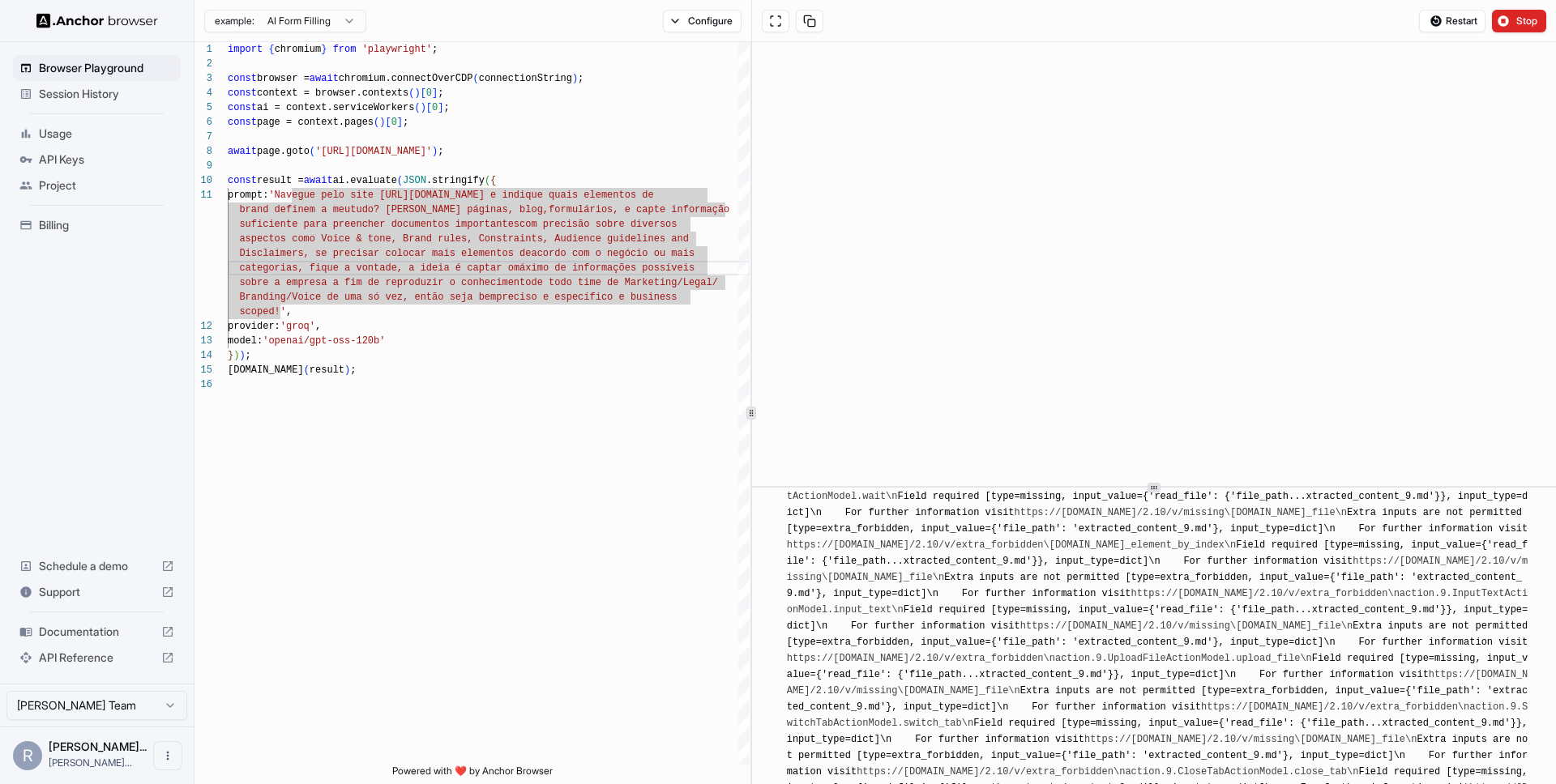
click at [113, 139] on span "Usage" at bounding box center [107, 133] width 135 height 16
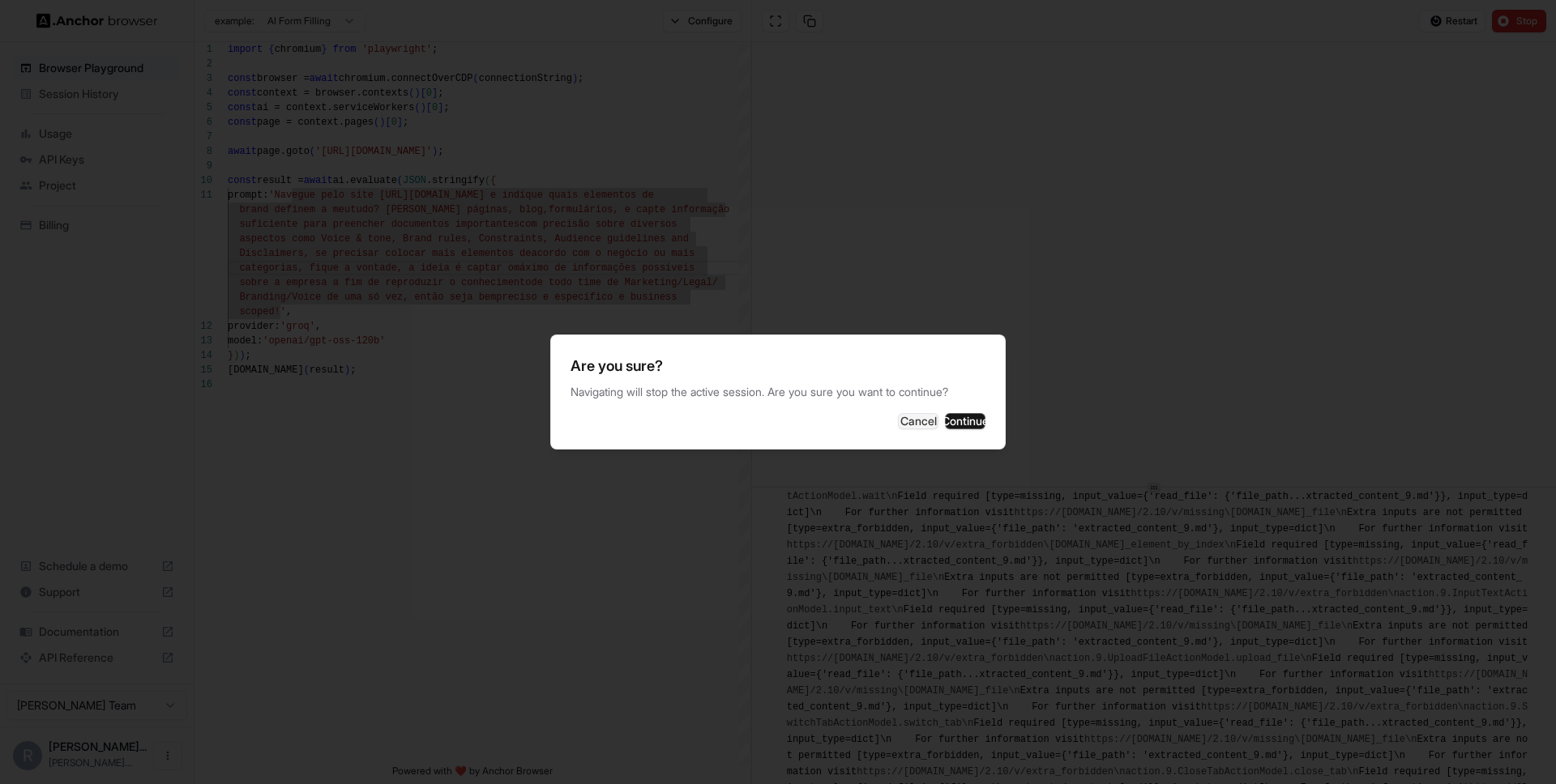
click at [839, 440] on div "Are you sure? Navigating will stop the active session. Are you sure you want to…" at bounding box center [778, 392] width 456 height 115
click at [814, 415] on div "Cancel Continue" at bounding box center [777, 421] width 415 height 16
click at [837, 430] on div "Cancel Continue" at bounding box center [777, 421] width 415 height 16
click at [898, 418] on button "Cancel" at bounding box center [917, 421] width 41 height 16
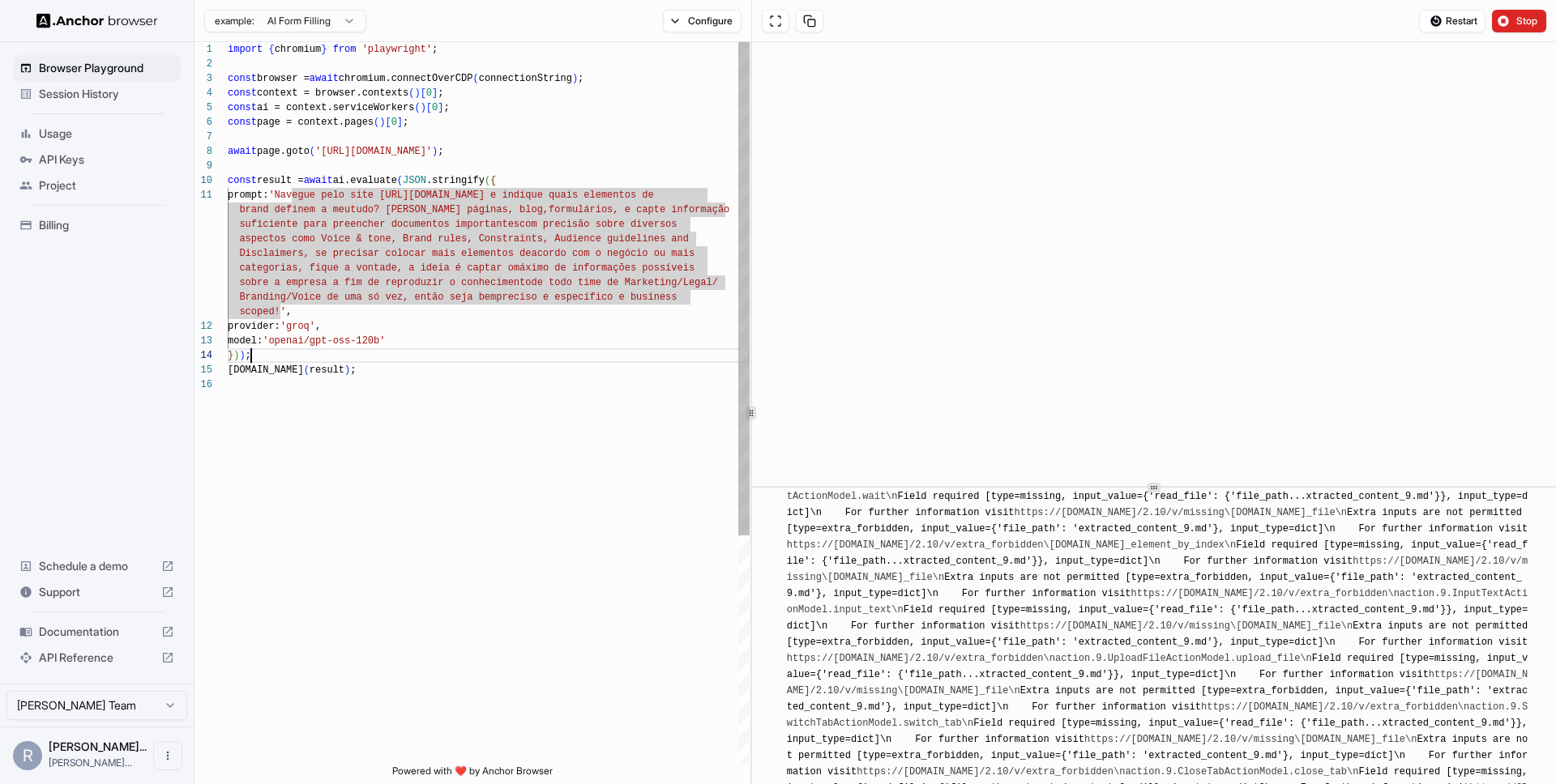
click at [362, 348] on div "import { chromium } from 'playwright' ; const browser = await chromium.connectO…" at bounding box center [489, 572] width 522 height 1059
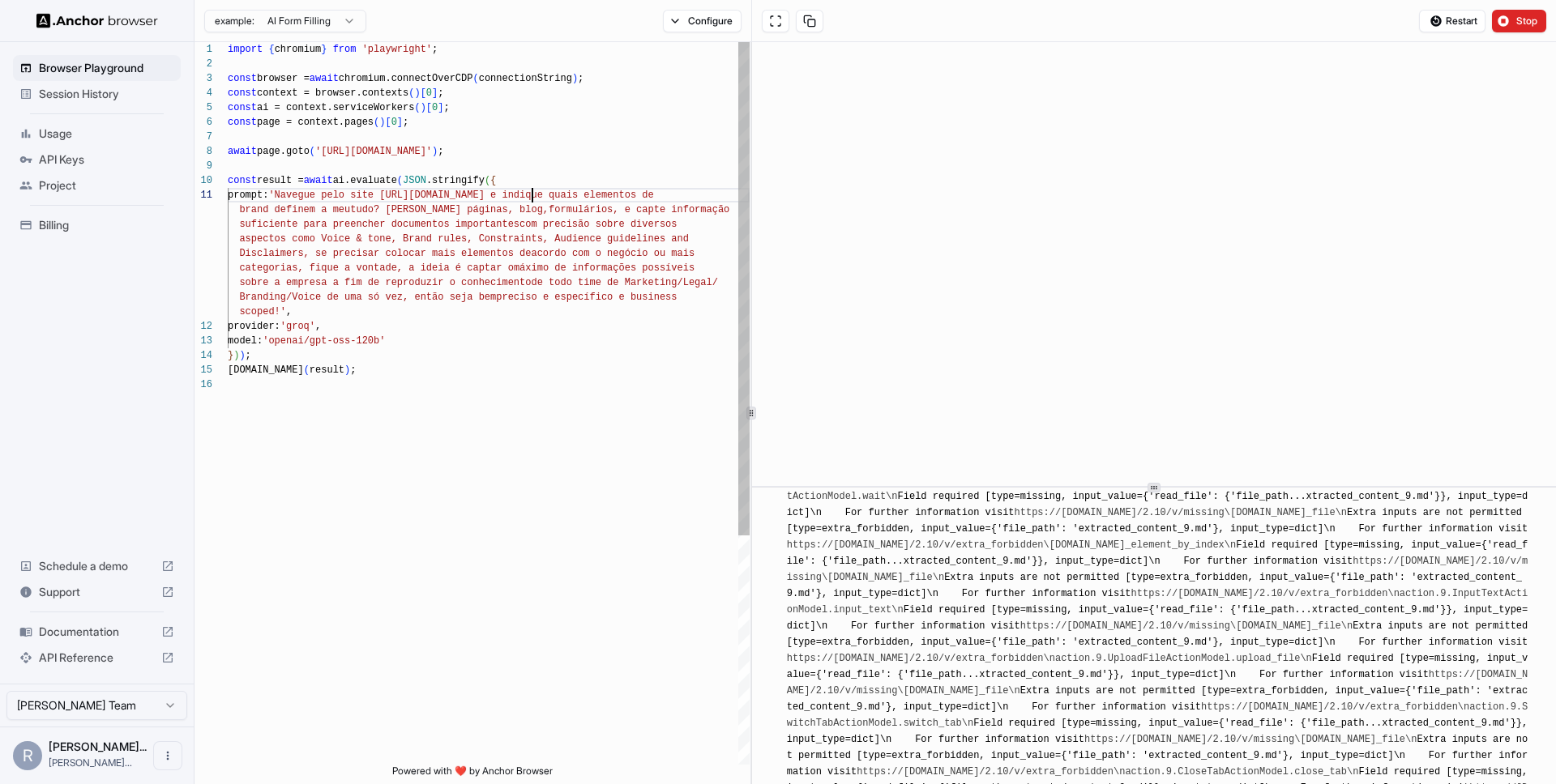
scroll to position [0, 0]
drag, startPoint x: 534, startPoint y: 192, endPoint x: 398, endPoint y: 192, distance: 136.0
click at [398, 192] on div "import { chromium } from 'playwright' ; const browser = await chromium.connectO…" at bounding box center [489, 572] width 522 height 1059
drag, startPoint x: 327, startPoint y: 153, endPoint x: 463, endPoint y: 151, distance: 136.0
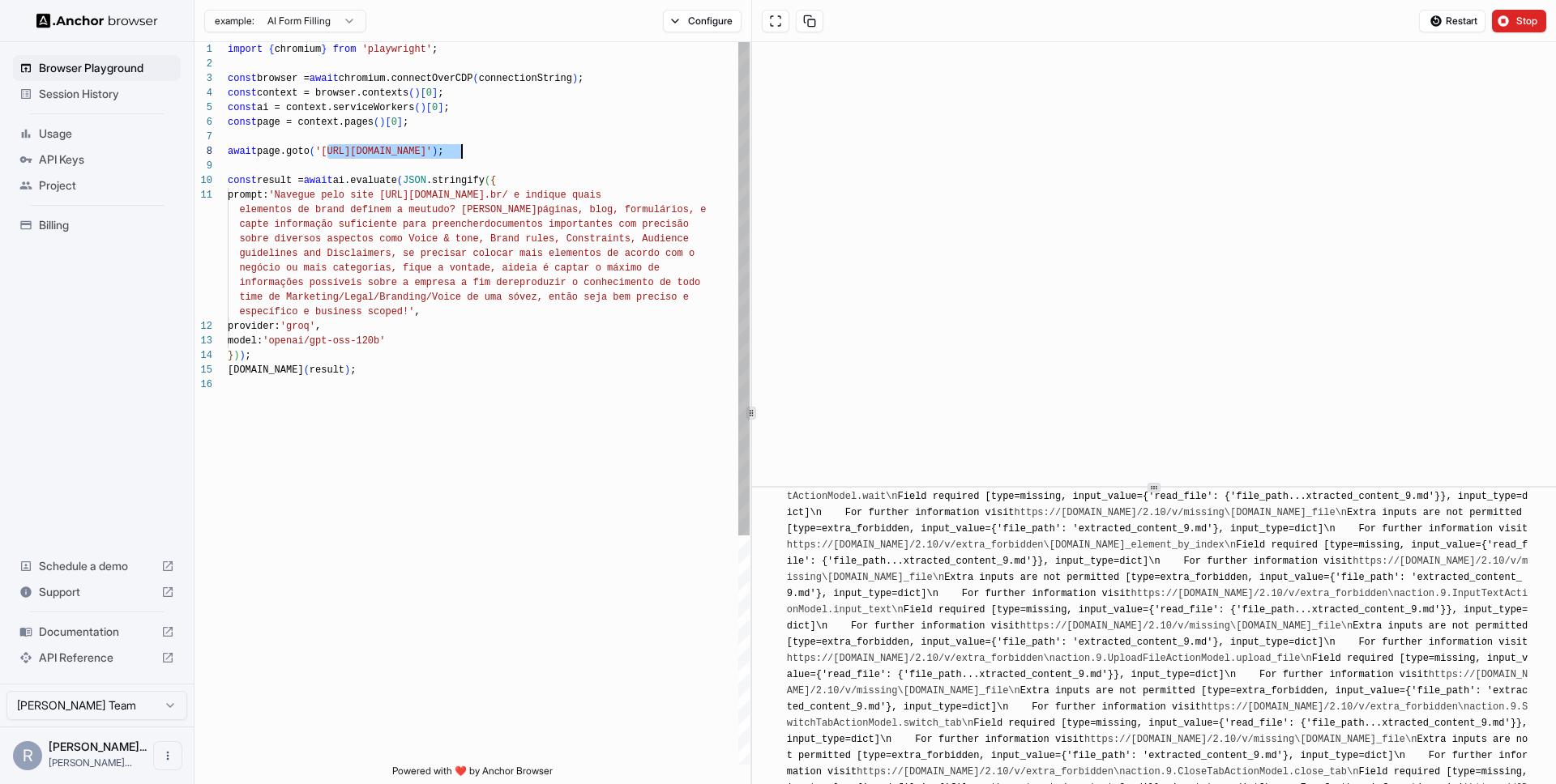
click at [463, 151] on div "import { chromium } from 'playwright' ; const browser = await chromium.connectO…" at bounding box center [489, 572] width 522 height 1059
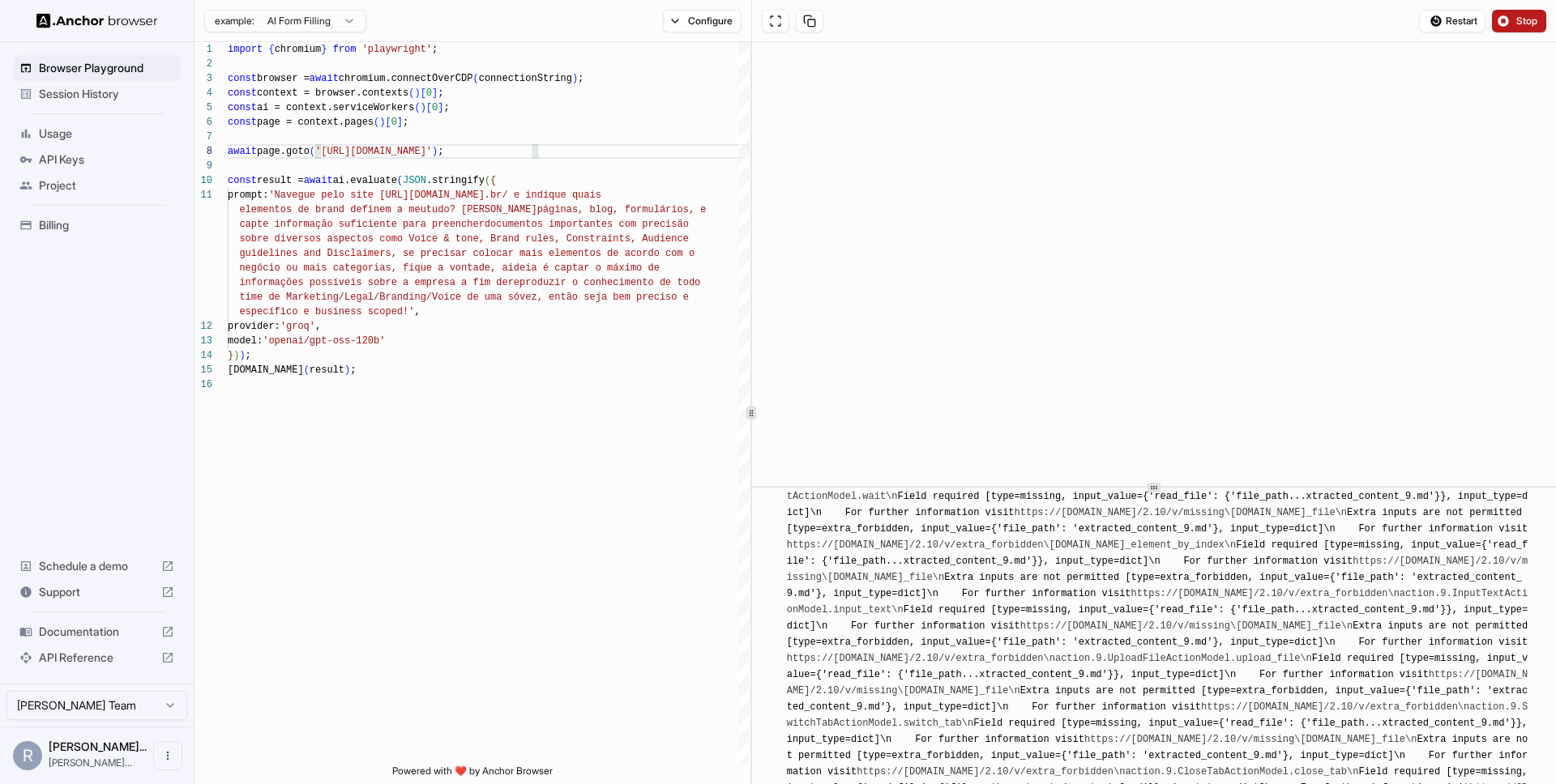
click at [1520, 26] on span "Stop" at bounding box center [1527, 21] width 23 height 13
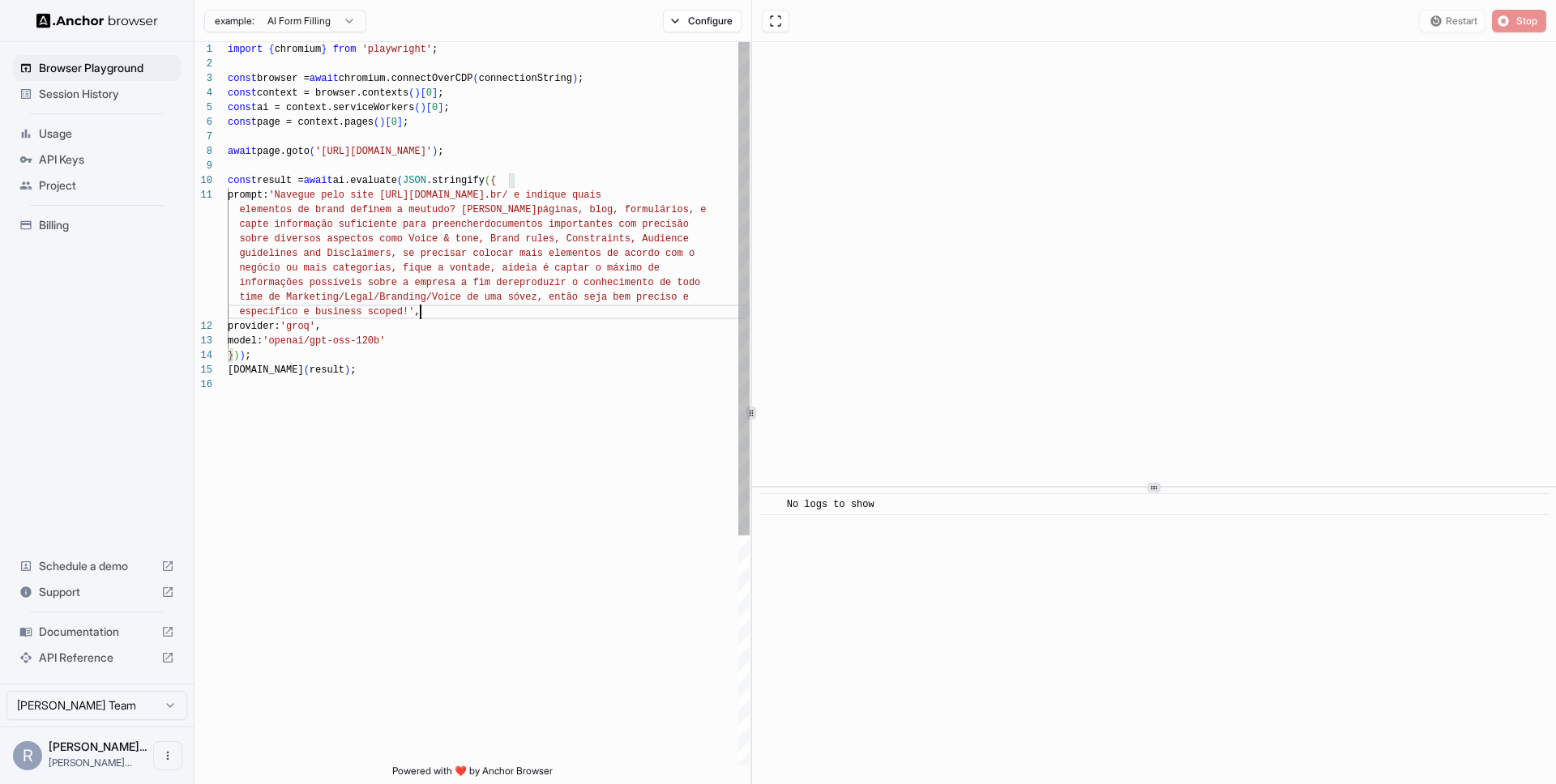
scroll to position [87, 0]
click at [551, 305] on div "import { chromium } from 'playwright' ; const browser = await chromium.connectO…" at bounding box center [489, 572] width 522 height 1059
click at [298, 318] on div "import { chromium } from 'playwright' ; const browser = await chromium.connectO…" at bounding box center [489, 572] width 522 height 1059
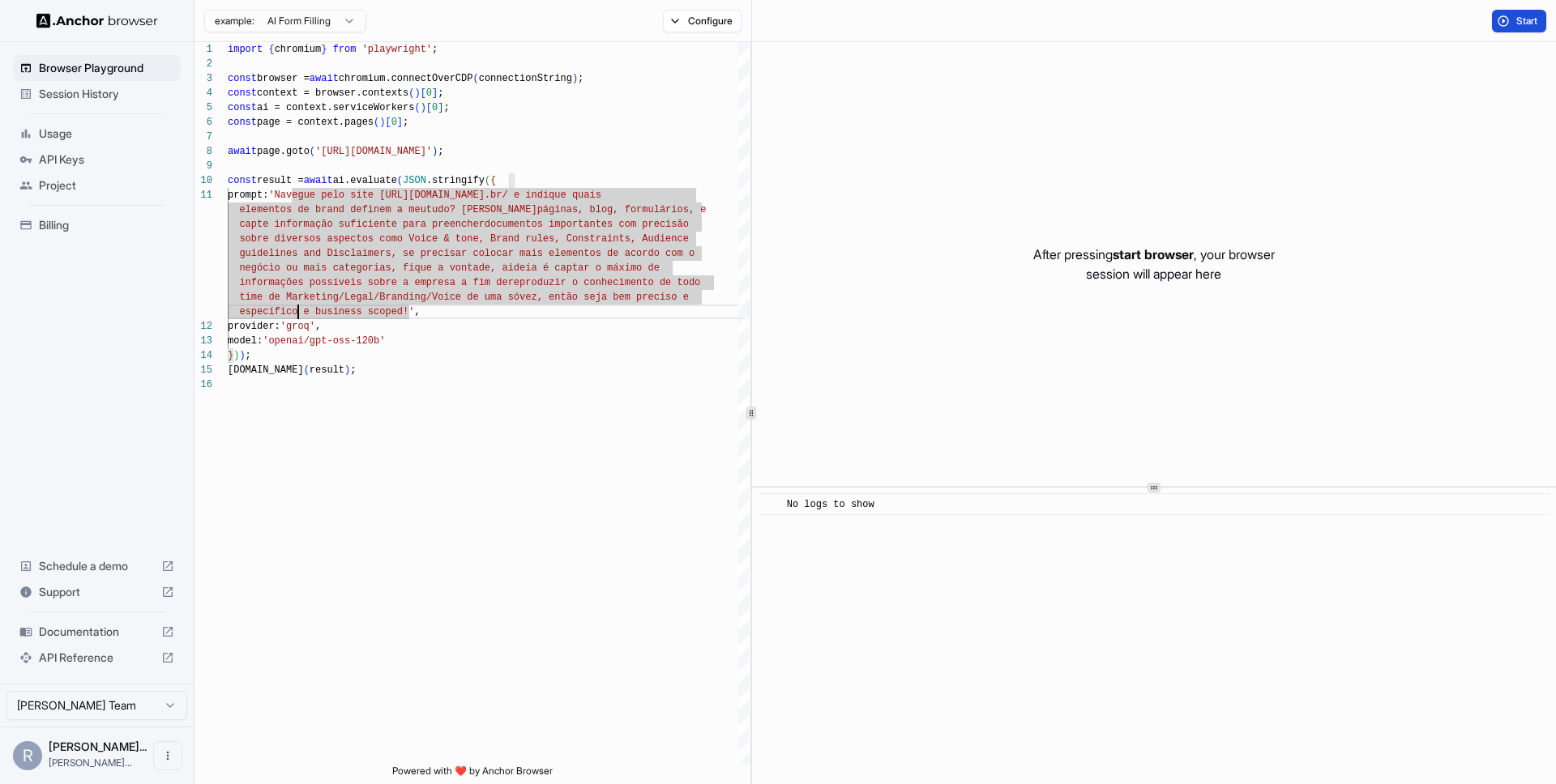
click at [1530, 15] on span "Start" at bounding box center [1527, 21] width 23 height 13
click at [354, 272] on div "import { chromium } from 'playwright' ; const browser = await chromium.connectO…" at bounding box center [489, 572] width 522 height 1059
click at [295, 208] on div "import { chromium } from 'playwright' ; const browser = await chromium.connectO…" at bounding box center [489, 572] width 522 height 1059
click at [282, 165] on div "import { chromium } from 'playwright' ; const browser = await chromium.connectO…" at bounding box center [489, 572] width 522 height 1059
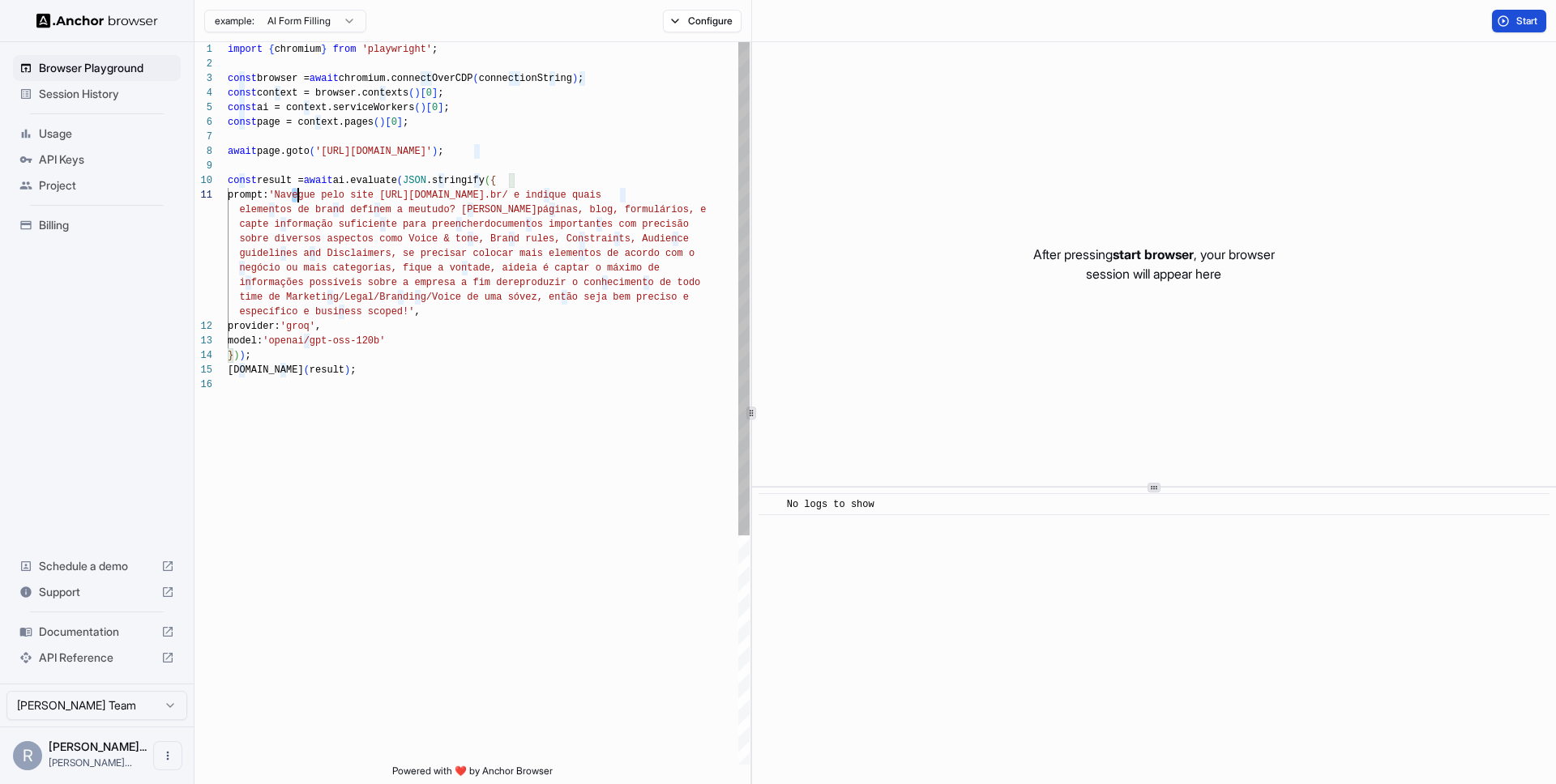
type textarea "**********"
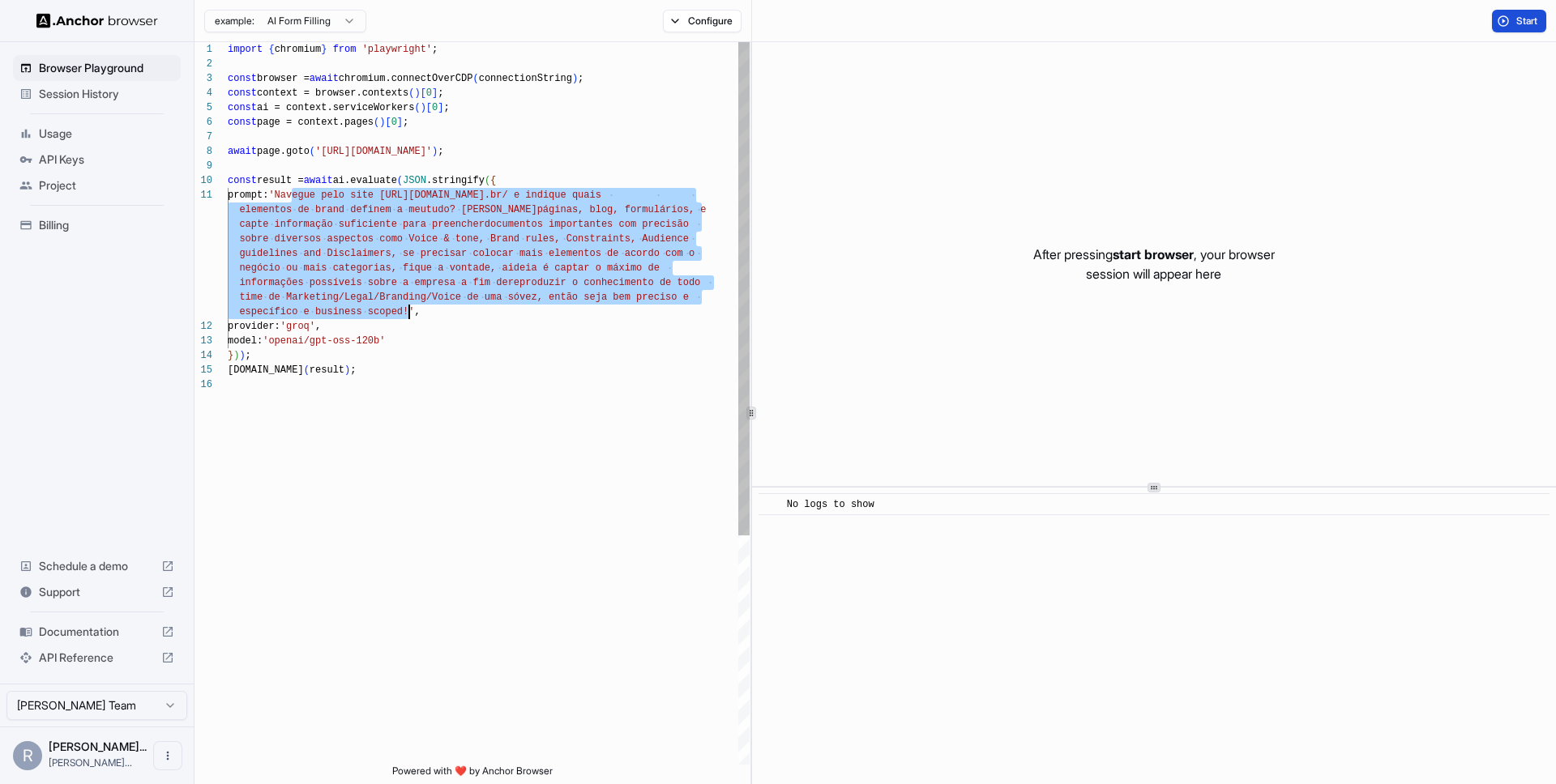
drag, startPoint x: 292, startPoint y: 197, endPoint x: 410, endPoint y: 313, distance: 165.5
click at [410, 313] on div "import { chromium } from 'playwright' ; const browser = await chromium.connectO…" at bounding box center [489, 572] width 522 height 1059
click at [399, 208] on div "import { chromium } from 'playwright' ; const browser = await chromium.connectO…" at bounding box center [489, 572] width 522 height 1059
